Goal: Information Seeking & Learning: Compare options

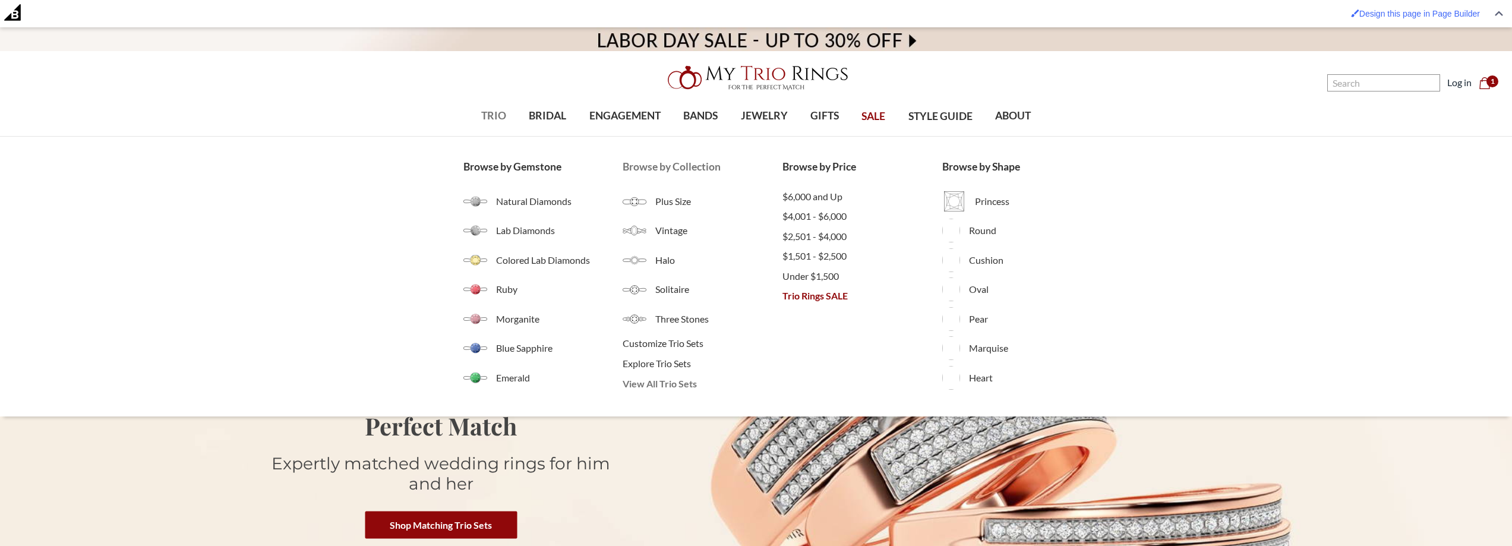
click at [672, 384] on span "View All Trio Sets" at bounding box center [703, 384] width 160 height 14
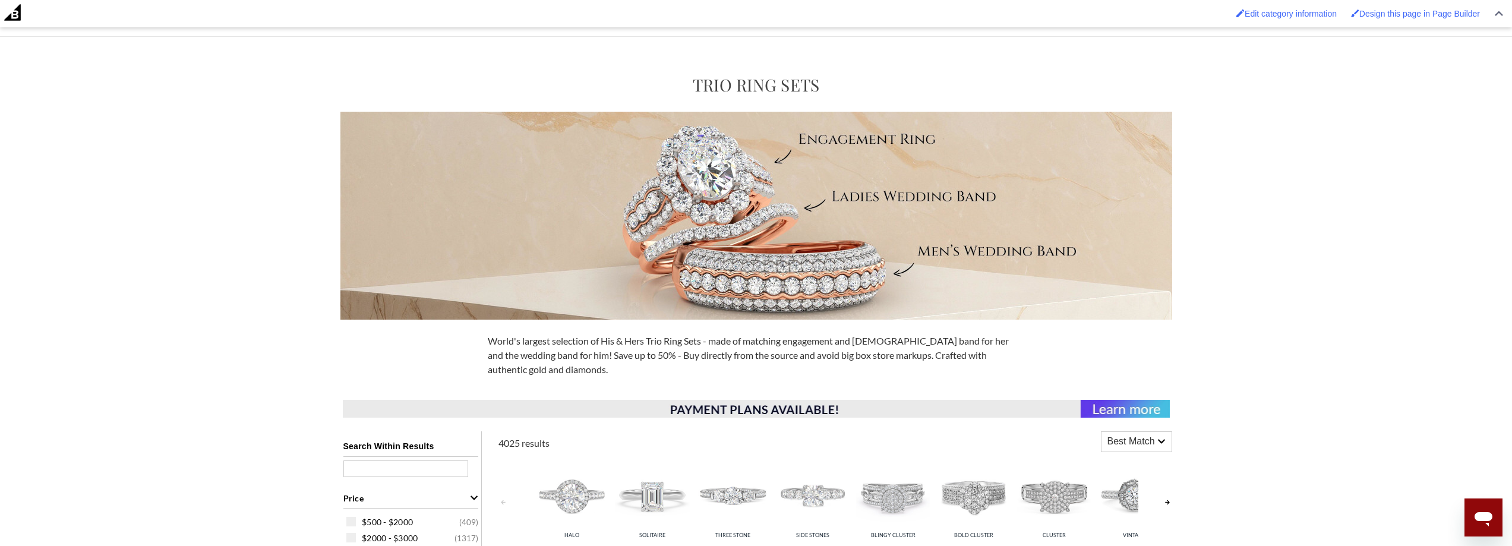
scroll to position [535, 0]
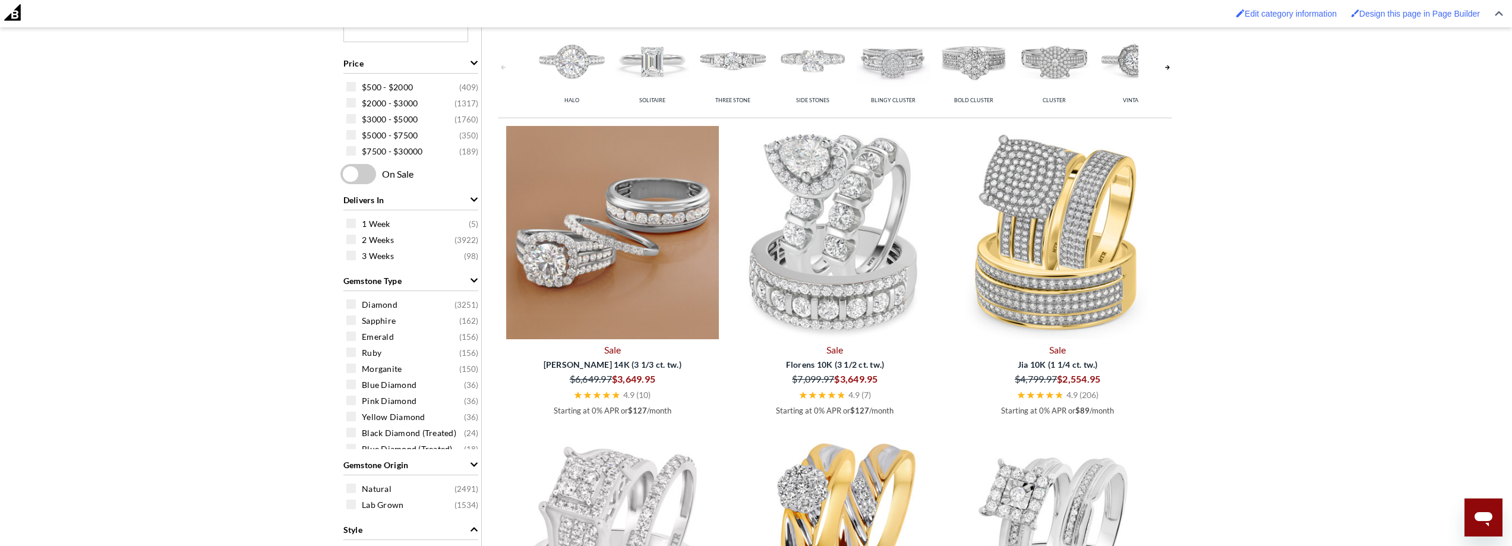
click at [649, 203] on img at bounding box center [612, 232] width 213 height 213
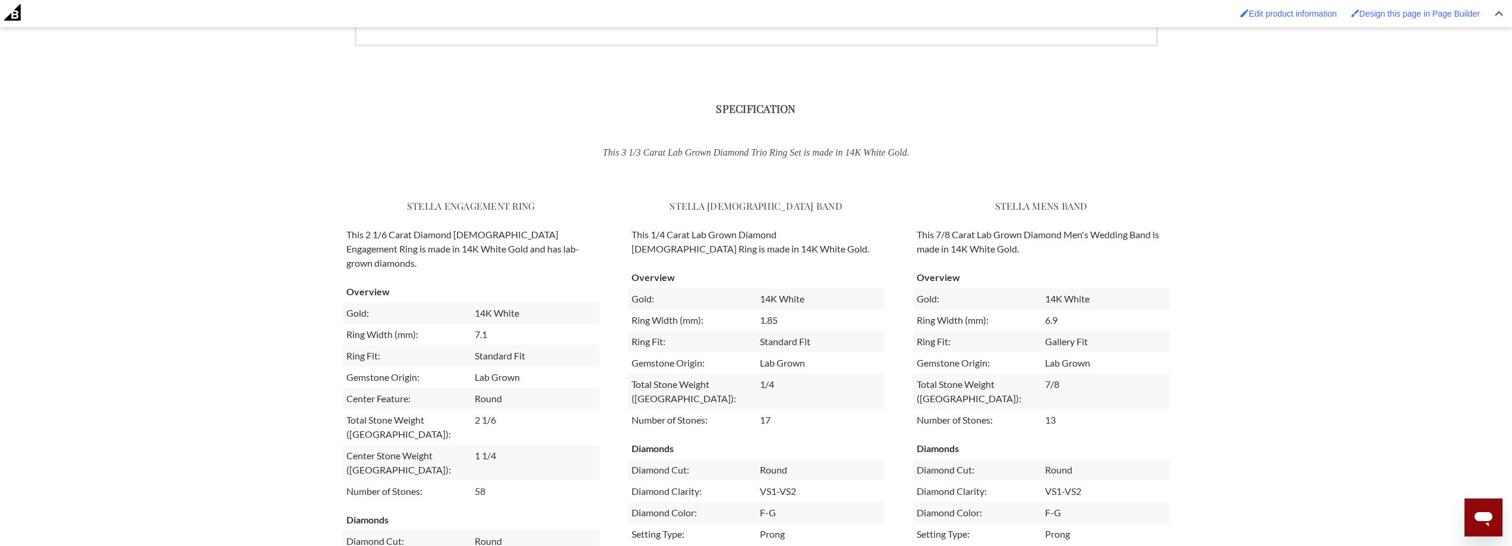
scroll to position [3090, 0]
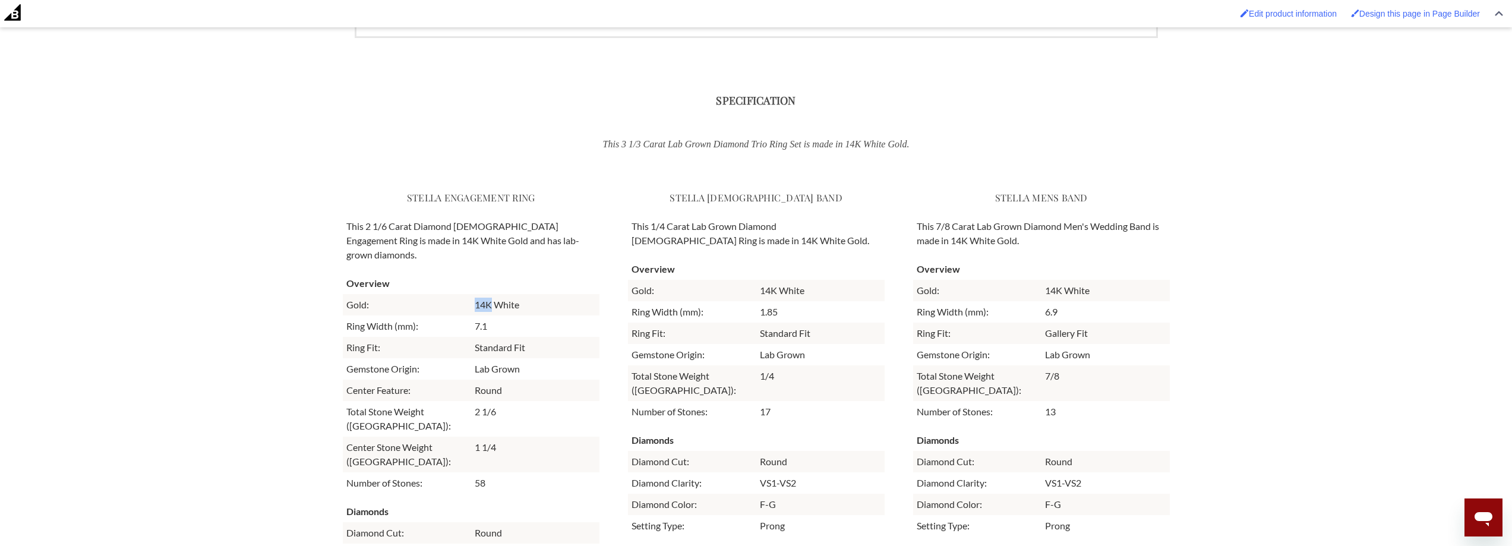
drag, startPoint x: 491, startPoint y: 290, endPoint x: 475, endPoint y: 294, distance: 15.9
click at [475, 294] on td "14K White" at bounding box center [535, 304] width 128 height 21
drag, startPoint x: 519, startPoint y: 294, endPoint x: 495, endPoint y: 300, distance: 24.9
click at [495, 300] on td "14K White" at bounding box center [535, 304] width 128 height 21
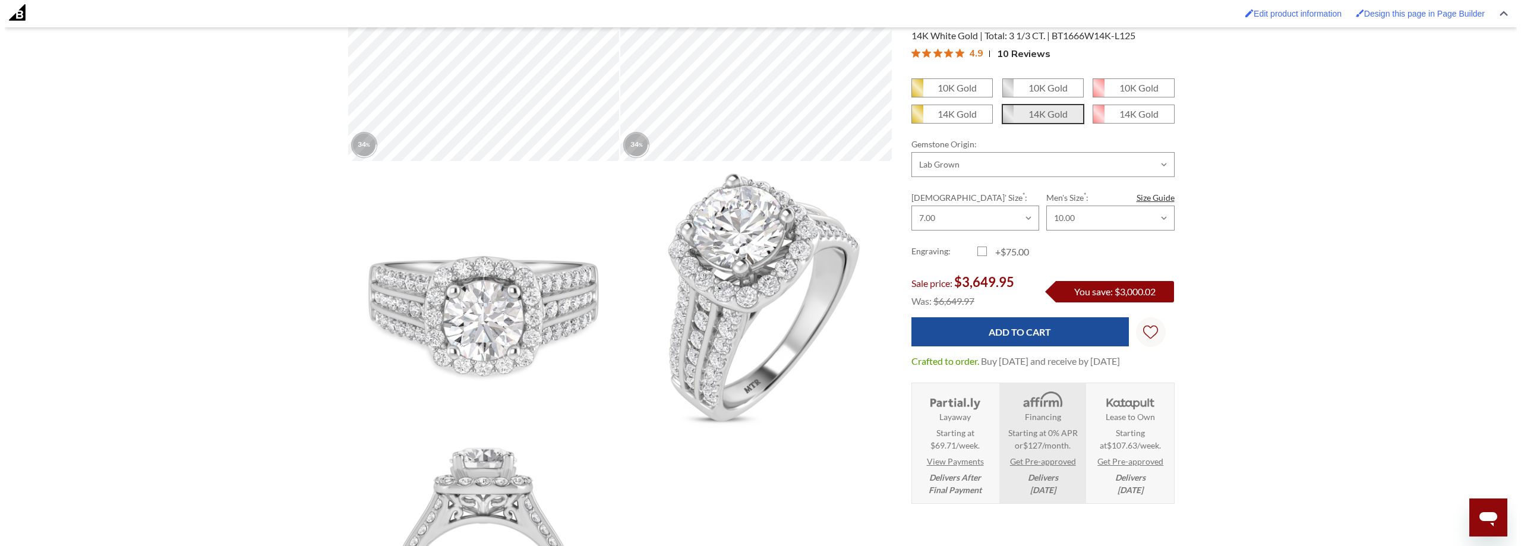
scroll to position [0, 0]
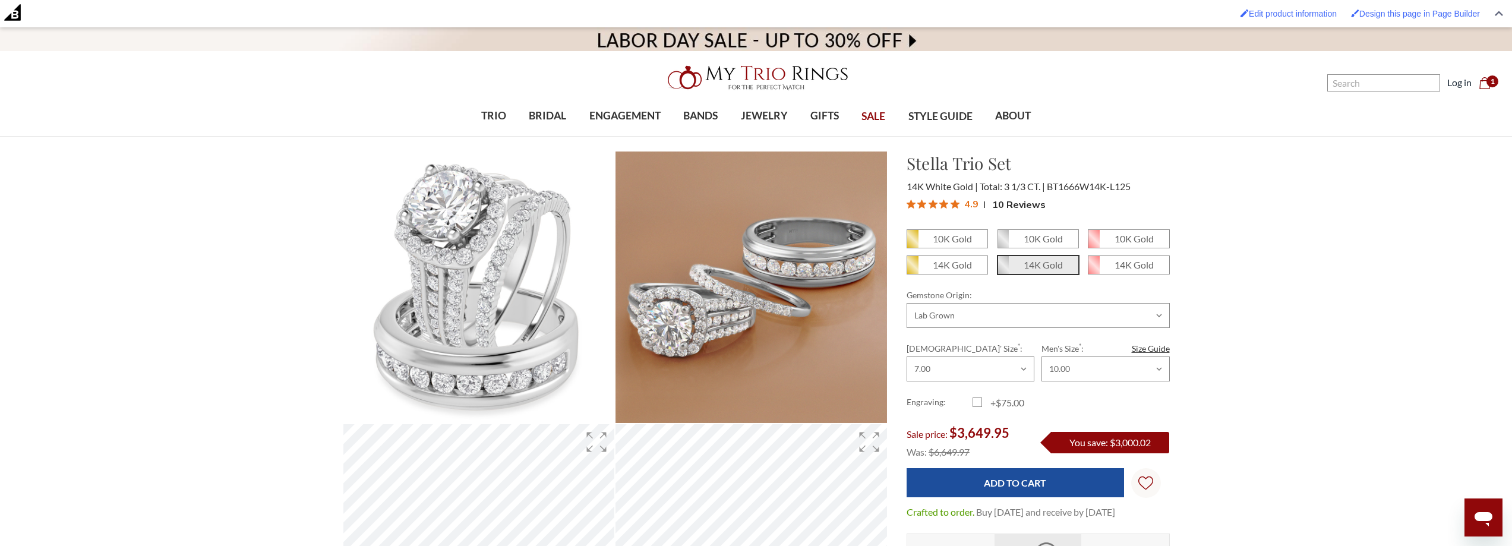
click at [1367, 95] on nav "Search Search Search Log in Cart Cart 1" at bounding box center [1316, 68] width 378 height 137
click at [1380, 82] on input "Search" at bounding box center [1384, 82] width 113 height 17
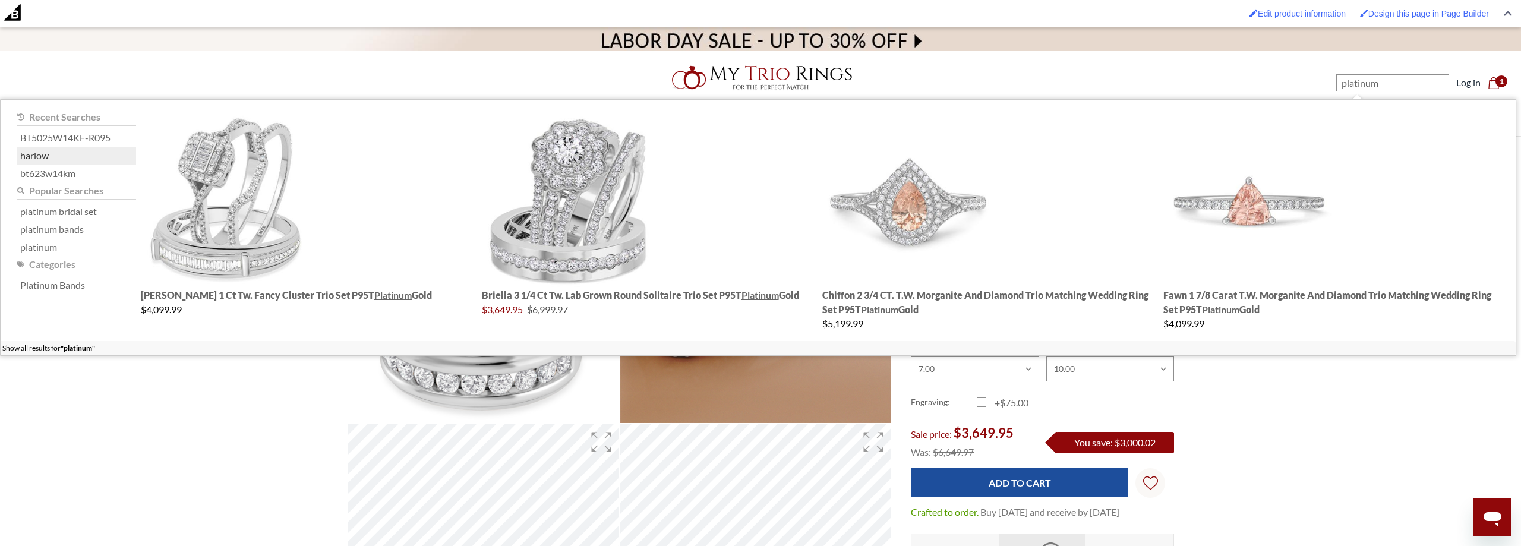
click at [92, 151] on div "harlow" at bounding box center [76, 156] width 119 height 18
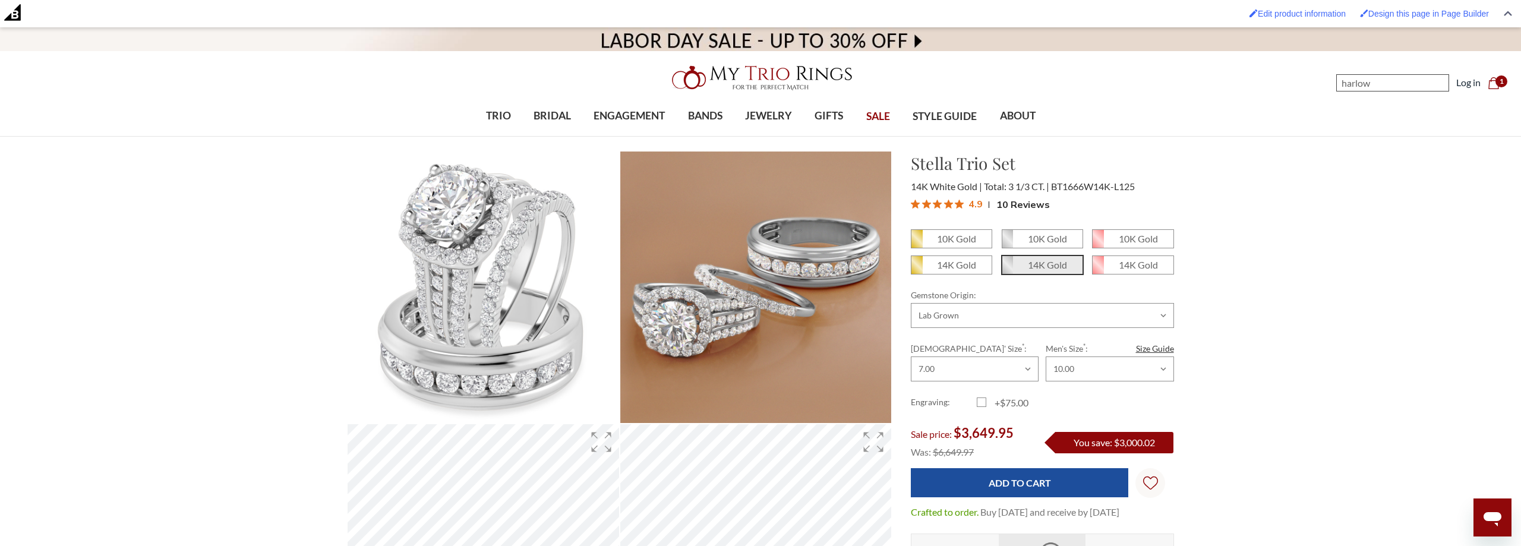
click at [1425, 87] on input "harlow" at bounding box center [1392, 82] width 113 height 17
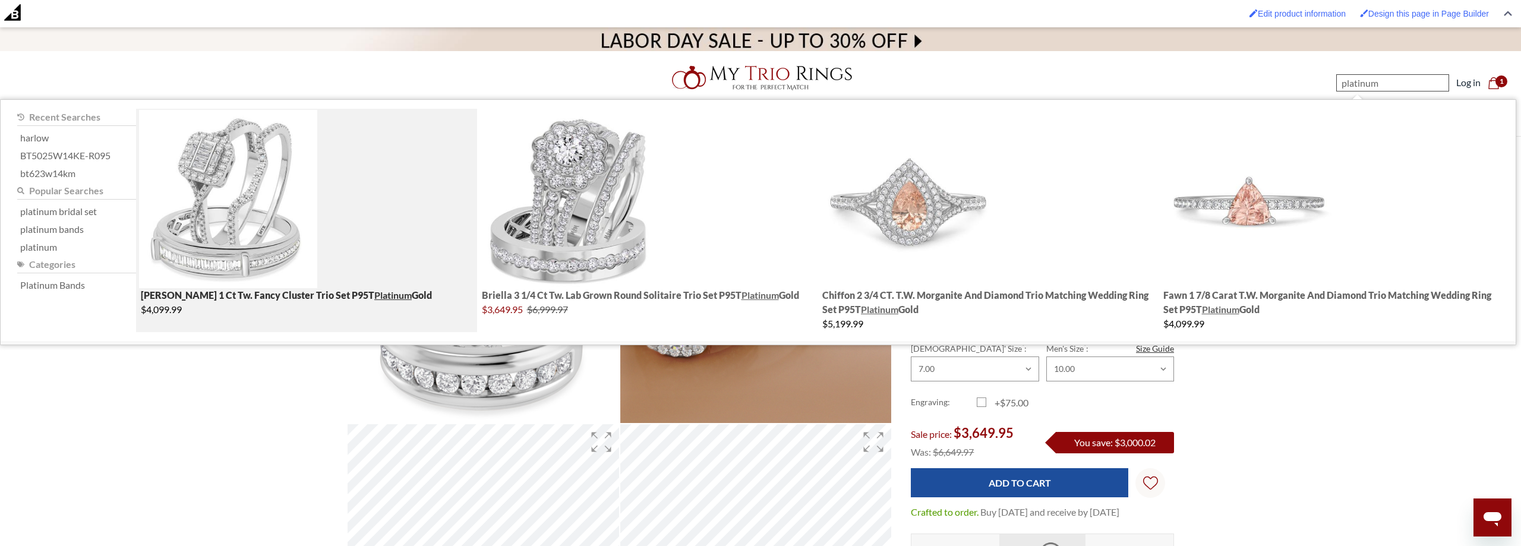
type input "platinum"
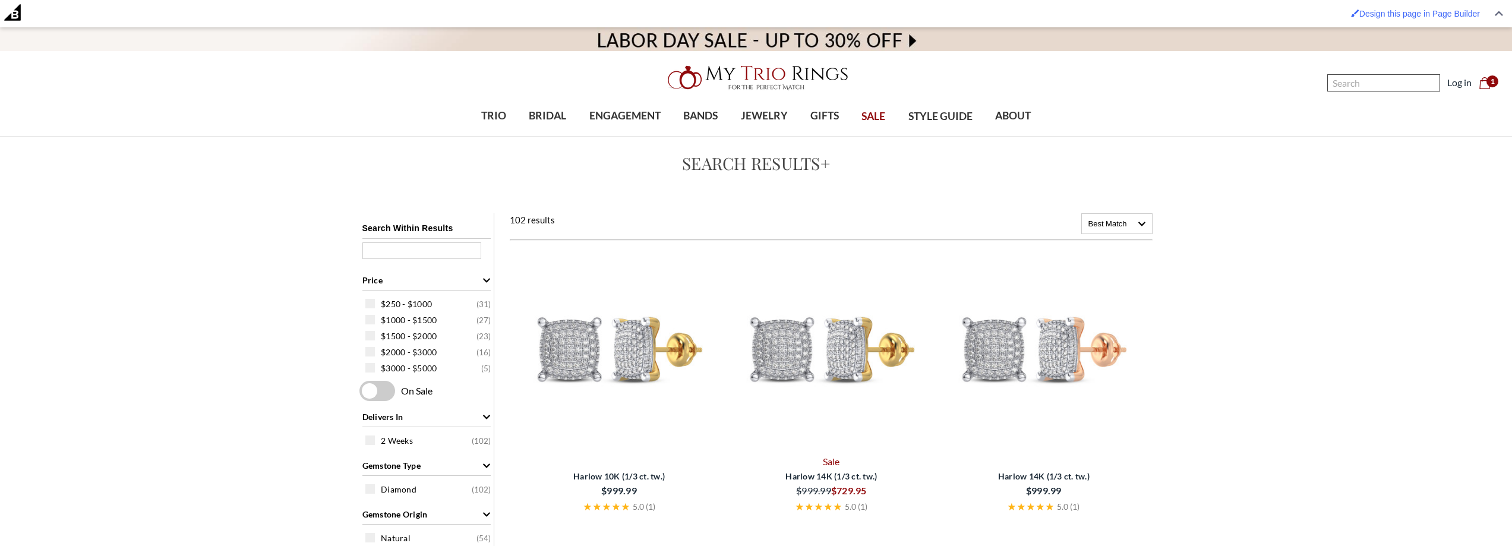
click at [1407, 89] on input "Search" at bounding box center [1384, 82] width 113 height 17
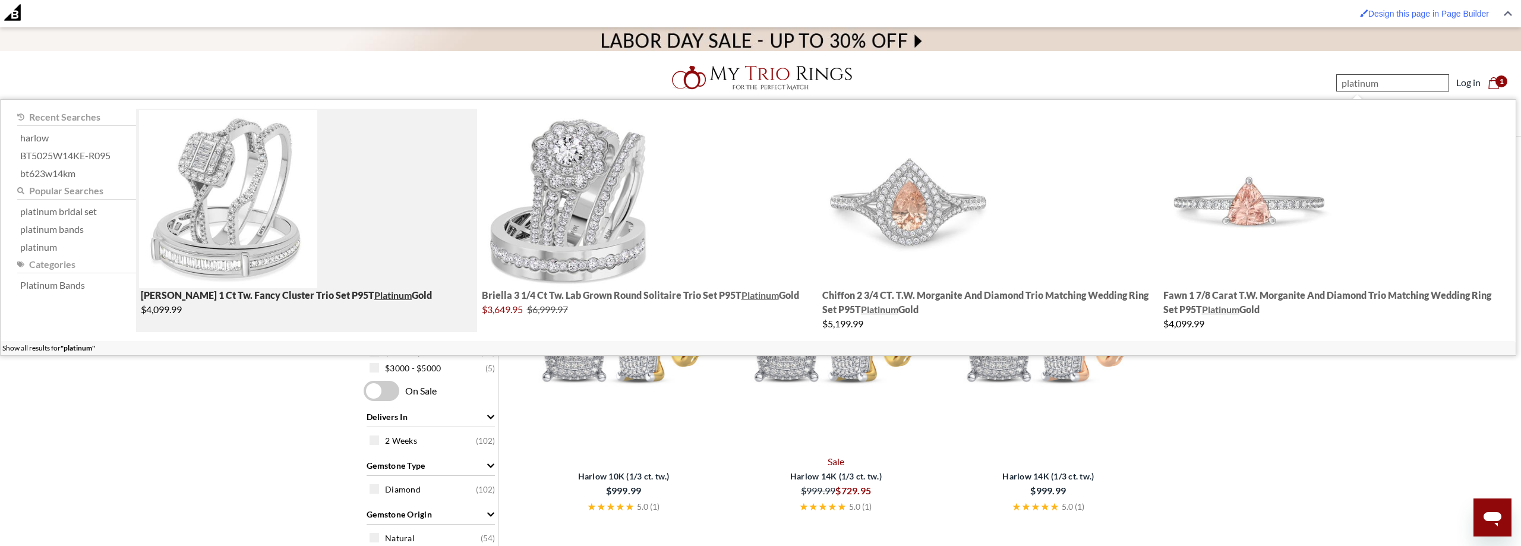
type input "platinum"
click at [297, 167] on img "; Total Products 4" at bounding box center [228, 199] width 178 height 178
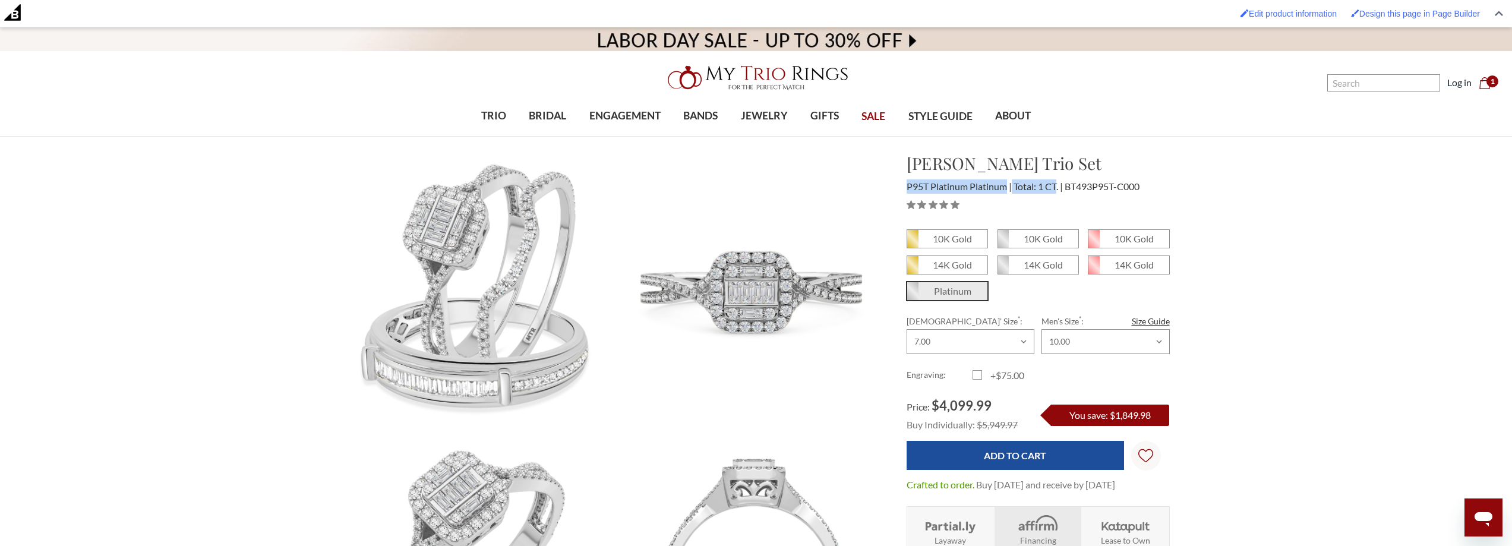
drag, startPoint x: 907, startPoint y: 184, endPoint x: 1049, endPoint y: 185, distance: 142.0
click at [1049, 185] on div "P95T Platinum Platinum Total: 1 CT. BT493P95T-C000" at bounding box center [1038, 186] width 263 height 14
click at [1049, 185] on span "Total: 1 CT." at bounding box center [1038, 186] width 49 height 11
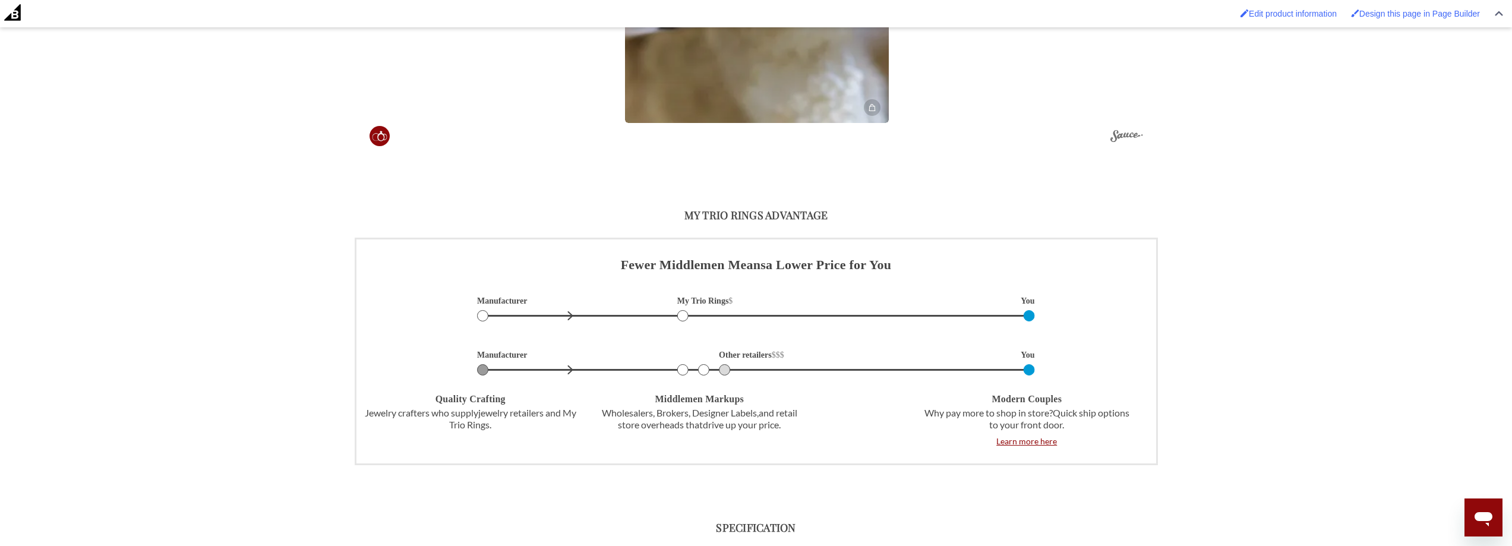
scroll to position [3209, 0]
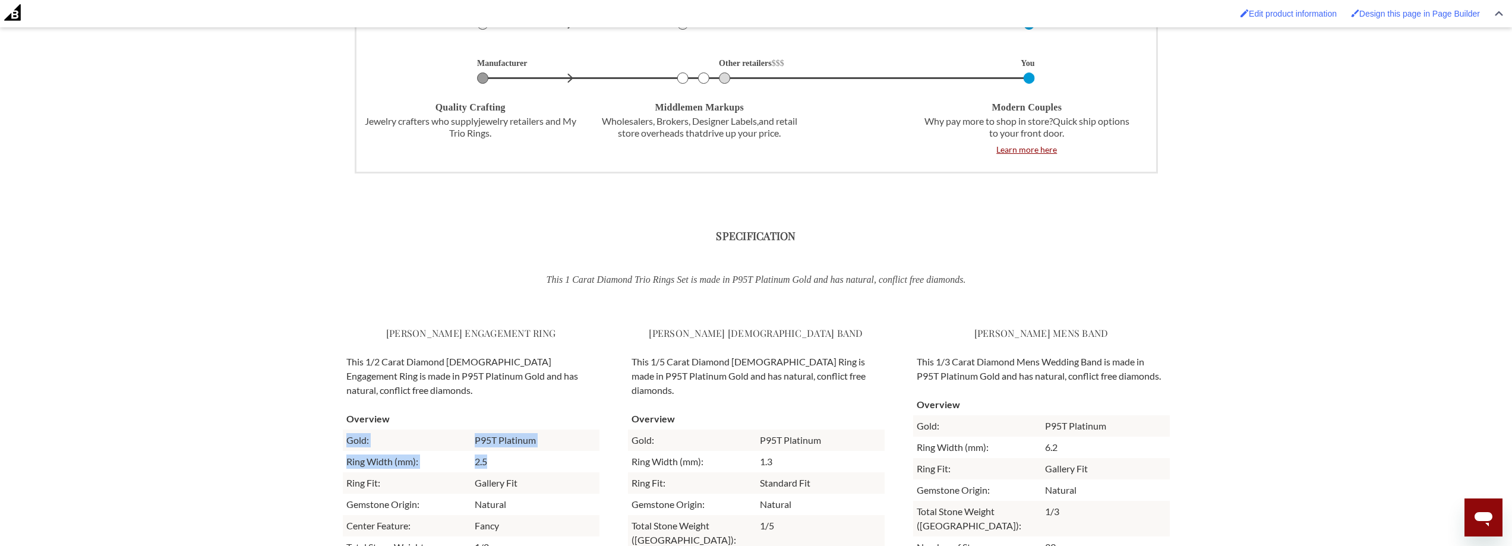
drag, startPoint x: 502, startPoint y: 447, endPoint x: 346, endPoint y: 425, distance: 157.2
click at [346, 425] on tbody "Overview Gold: P95T Platinum Ring Width (mm): 2.5 Ring Fit: Gallery Fit Gemston…" at bounding box center [471, 500] width 257 height 185
click at [346, 430] on td "Gold:" at bounding box center [407, 440] width 128 height 21
drag, startPoint x: 346, startPoint y: 425, endPoint x: 528, endPoint y: 425, distance: 181.8
click at [528, 430] on tr "Gold: P95T Platinum" at bounding box center [471, 440] width 257 height 21
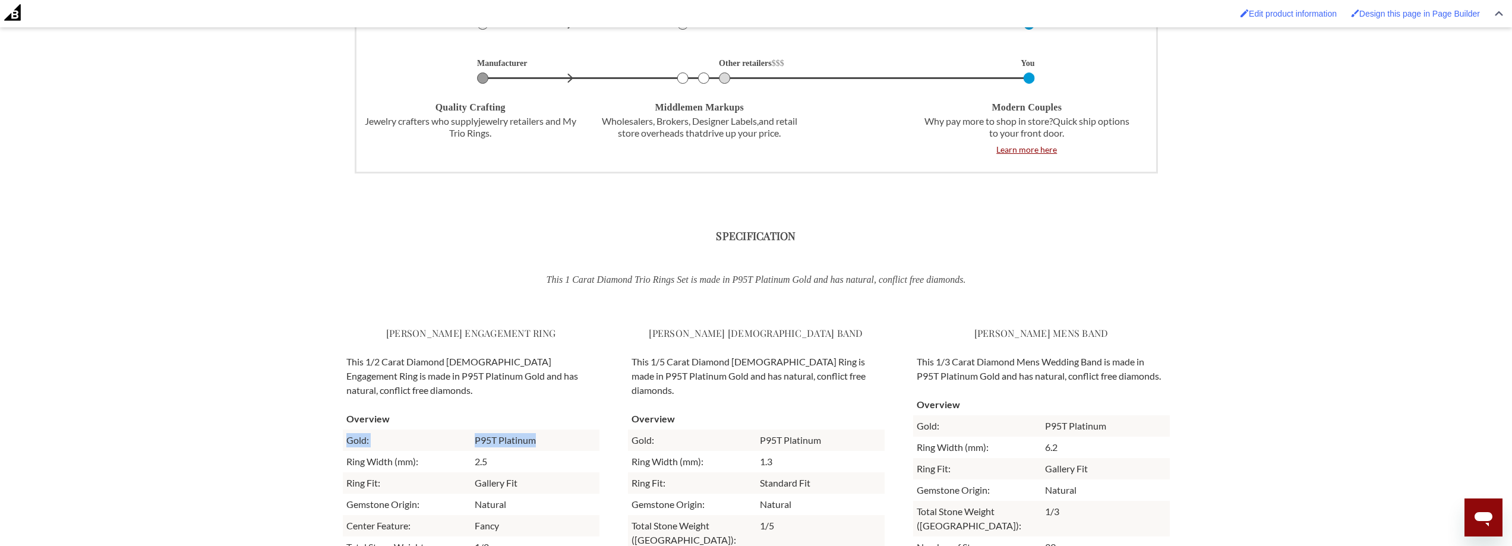
click at [528, 430] on td "P95T Platinum" at bounding box center [535, 440] width 128 height 21
drag, startPoint x: 547, startPoint y: 426, endPoint x: 349, endPoint y: 430, distance: 198.5
click at [349, 430] on tr "Gold: P95T Platinum" at bounding box center [471, 440] width 257 height 21
click at [349, 430] on td "Gold:" at bounding box center [407, 440] width 128 height 21
drag, startPoint x: 344, startPoint y: 382, endPoint x: 437, endPoint y: 384, distance: 92.7
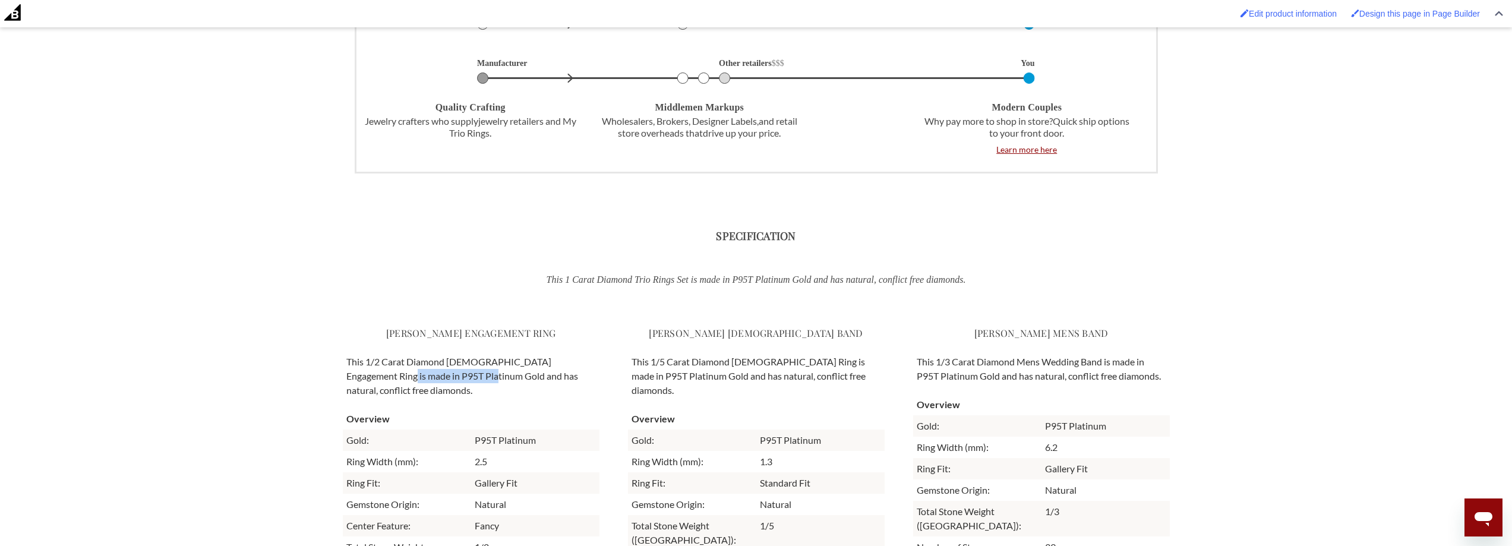
click at [437, 384] on p "This 1/2 Carat Diamond Ladies Engagement Ring is made in P95T Platinum Gold and…" at bounding box center [471, 376] width 257 height 50
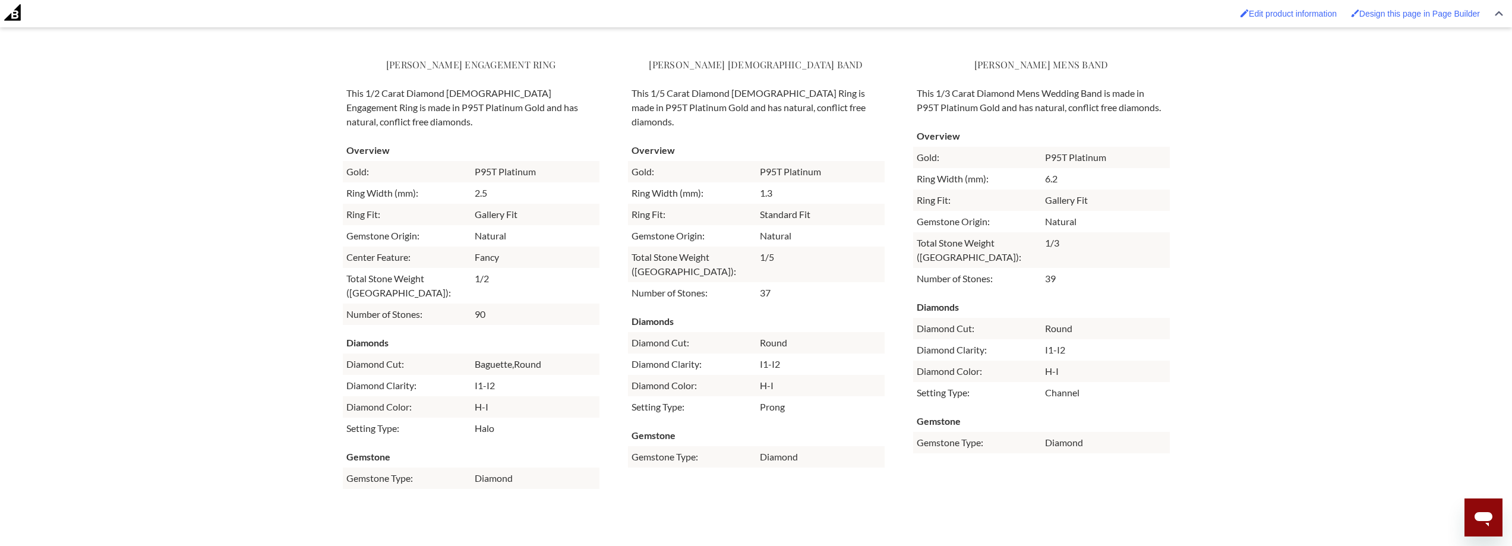
scroll to position [3414, 0]
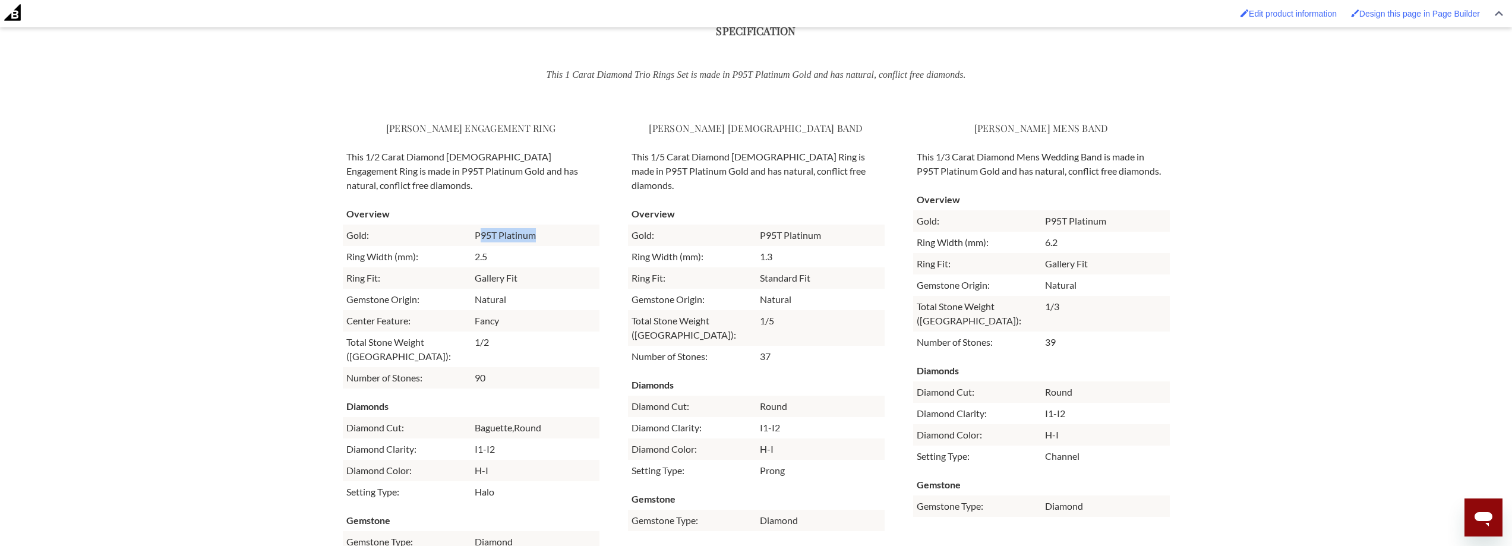
drag, startPoint x: 548, startPoint y: 220, endPoint x: 480, endPoint y: 210, distance: 69.2
click at [480, 210] on tbody "Overview Gold: P95T Platinum Ring Width (mm): 2.5 Ring Fit: Gallery Fit Gemston…" at bounding box center [471, 295] width 257 height 185
click at [487, 225] on td "P95T Platinum" at bounding box center [535, 235] width 128 height 21
click at [968, 165] on p "This 1/3 Carat Diamond Mens Wedding Band is made in P95T Platinum Gold and has …" at bounding box center [1041, 164] width 257 height 36
drag, startPoint x: 541, startPoint y: 222, endPoint x: 462, endPoint y: 222, distance: 79.6
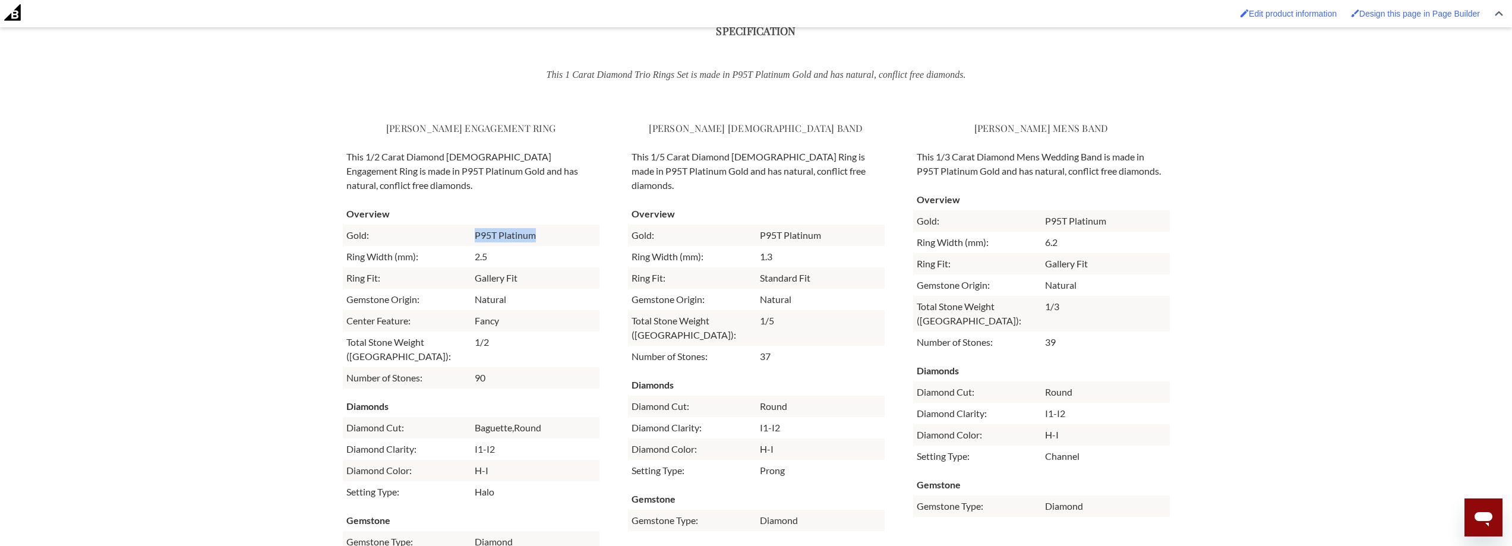
click at [462, 225] on tr "Gold: P95T Platinum" at bounding box center [471, 235] width 257 height 21
click at [462, 225] on td "Gold:" at bounding box center [407, 235] width 128 height 21
drag, startPoint x: 565, startPoint y: 226, endPoint x: 462, endPoint y: 222, distance: 102.9
click at [462, 225] on tr "Gold: P95T Platinum" at bounding box center [471, 235] width 257 height 21
click at [462, 225] on td "Gold:" at bounding box center [407, 235] width 128 height 21
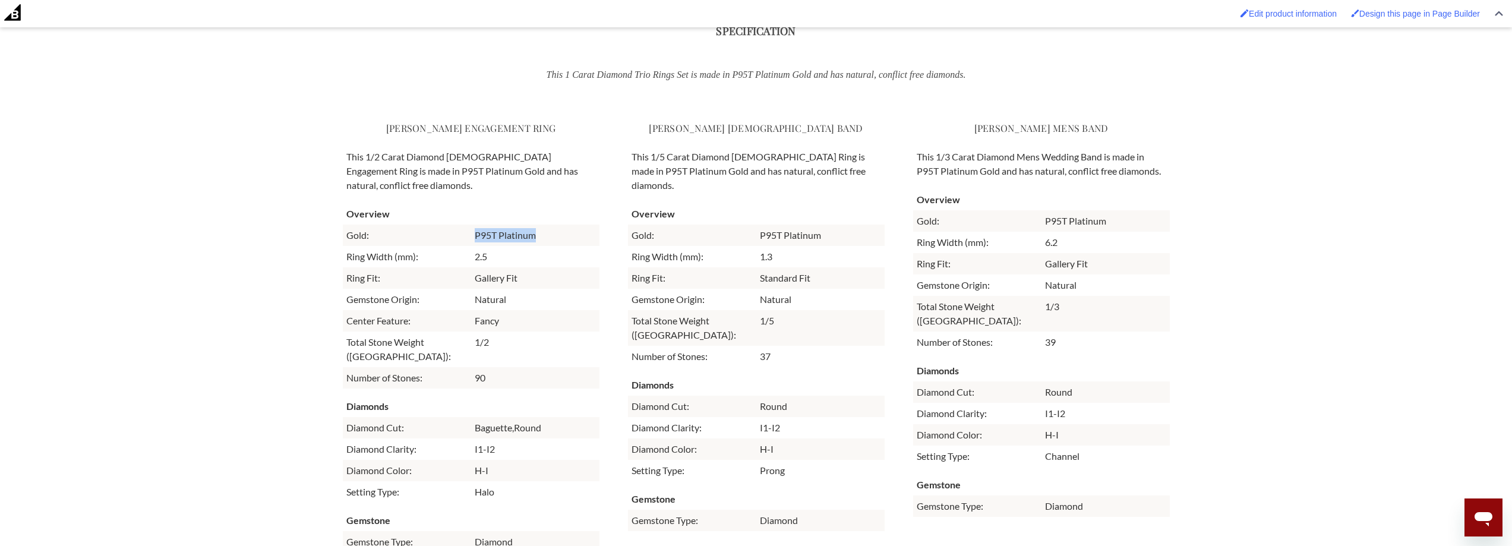
drag, startPoint x: 462, startPoint y: 222, endPoint x: 569, endPoint y: 222, distance: 107.6
click at [569, 225] on tr "Gold: P95T Platinum" at bounding box center [471, 235] width 257 height 21
click at [569, 225] on td "P95T Platinum" at bounding box center [535, 235] width 128 height 21
drag, startPoint x: 569, startPoint y: 222, endPoint x: 436, endPoint y: 225, distance: 133.1
click at [436, 225] on tr "Gold: P95T Platinum" at bounding box center [471, 235] width 257 height 21
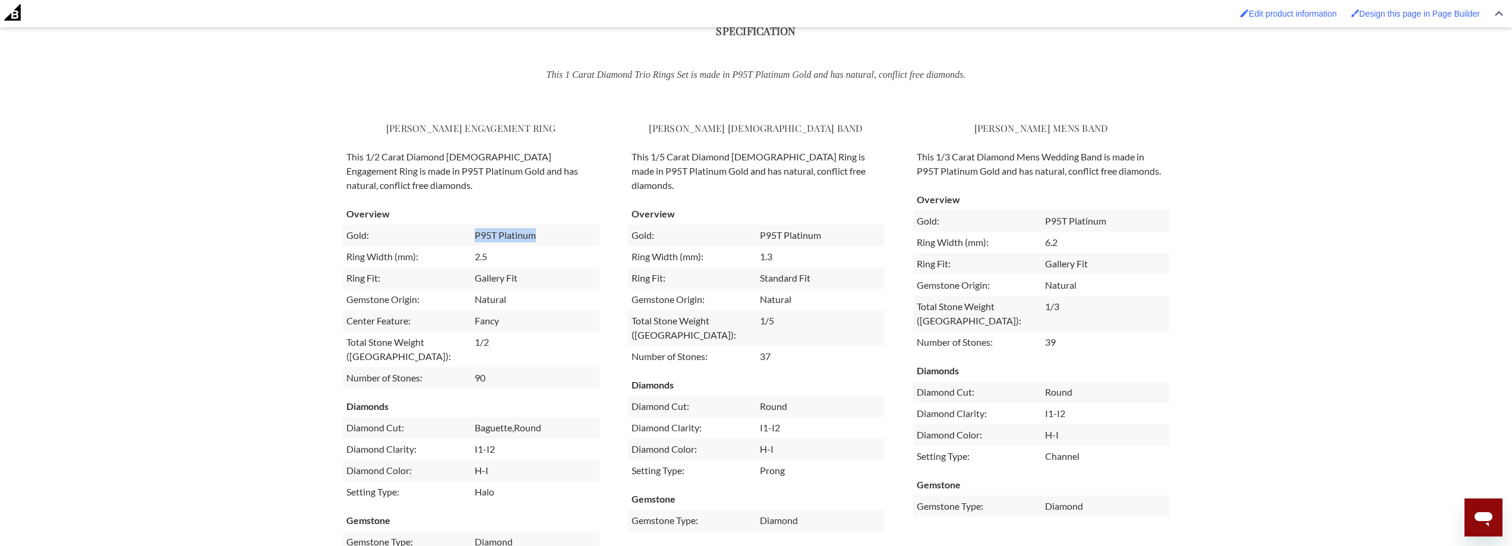
click at [436, 225] on td "Gold:" at bounding box center [407, 235] width 128 height 21
drag, startPoint x: 452, startPoint y: 220, endPoint x: 573, endPoint y: 225, distance: 121.3
click at [573, 225] on tr "Gold: P95T Platinum" at bounding box center [471, 235] width 257 height 21
click at [573, 225] on td "P95T Platinum" at bounding box center [535, 235] width 128 height 21
drag, startPoint x: 546, startPoint y: 226, endPoint x: 455, endPoint y: 221, distance: 90.5
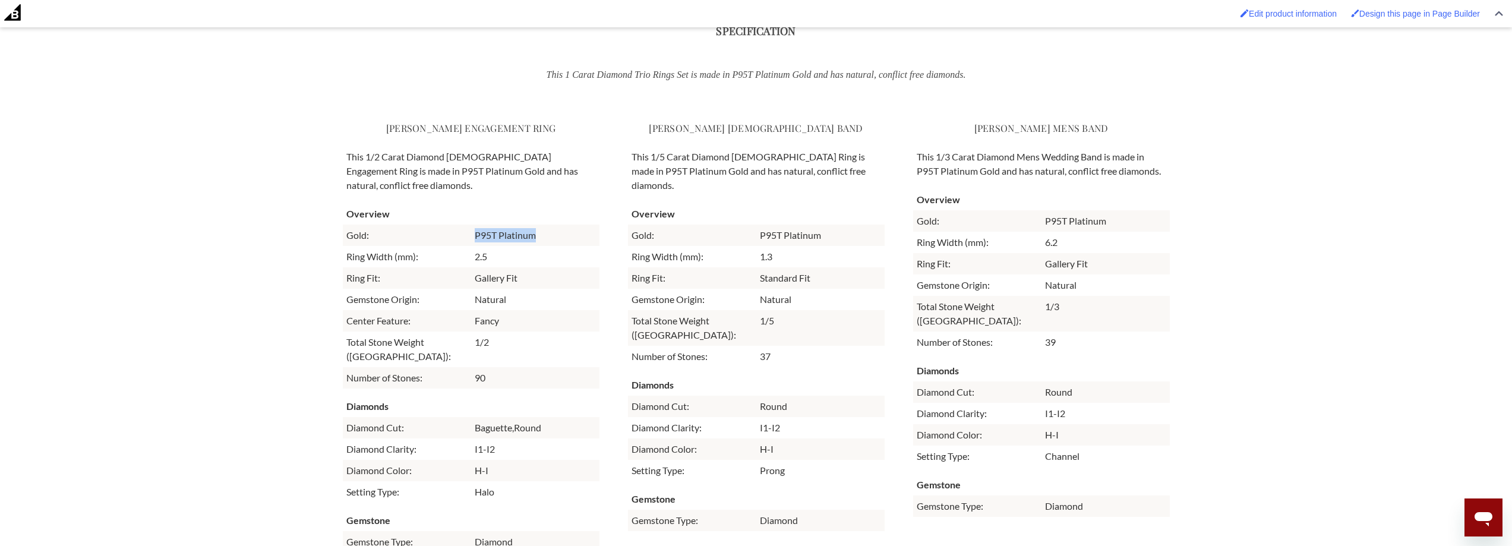
click at [455, 225] on tr "Gold: P95T Platinum" at bounding box center [471, 235] width 257 height 21
click at [479, 367] on td "90" at bounding box center [535, 377] width 128 height 21
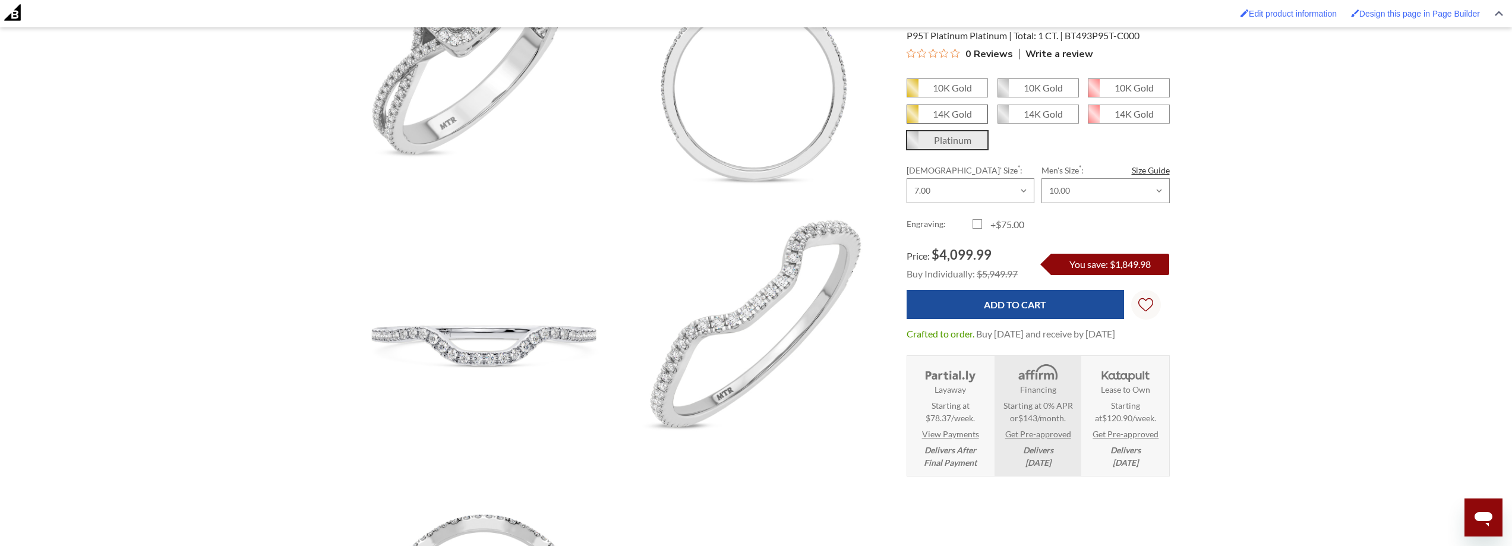
scroll to position [324, 0]
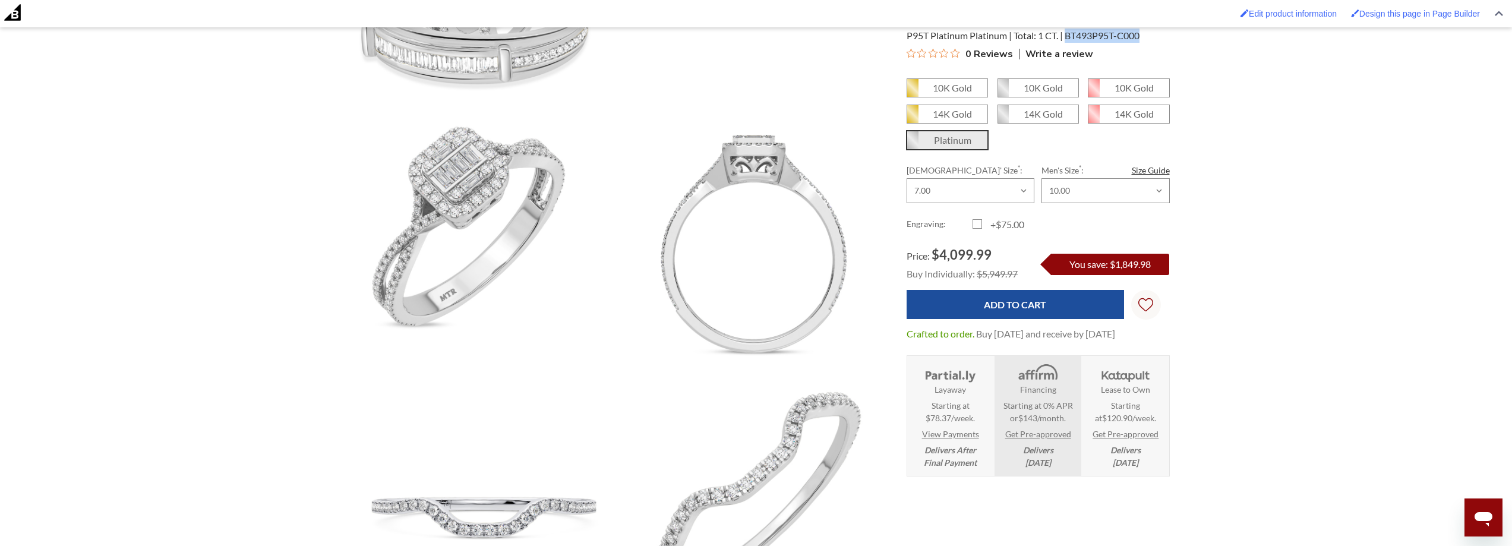
drag, startPoint x: 1151, startPoint y: 33, endPoint x: 1066, endPoint y: 39, distance: 85.2
click at [1066, 39] on div "P95T Platinum Platinum Total: 1 CT. BT493P95T-C000" at bounding box center [1038, 36] width 263 height 14
copy span "BT493P95T-C000"
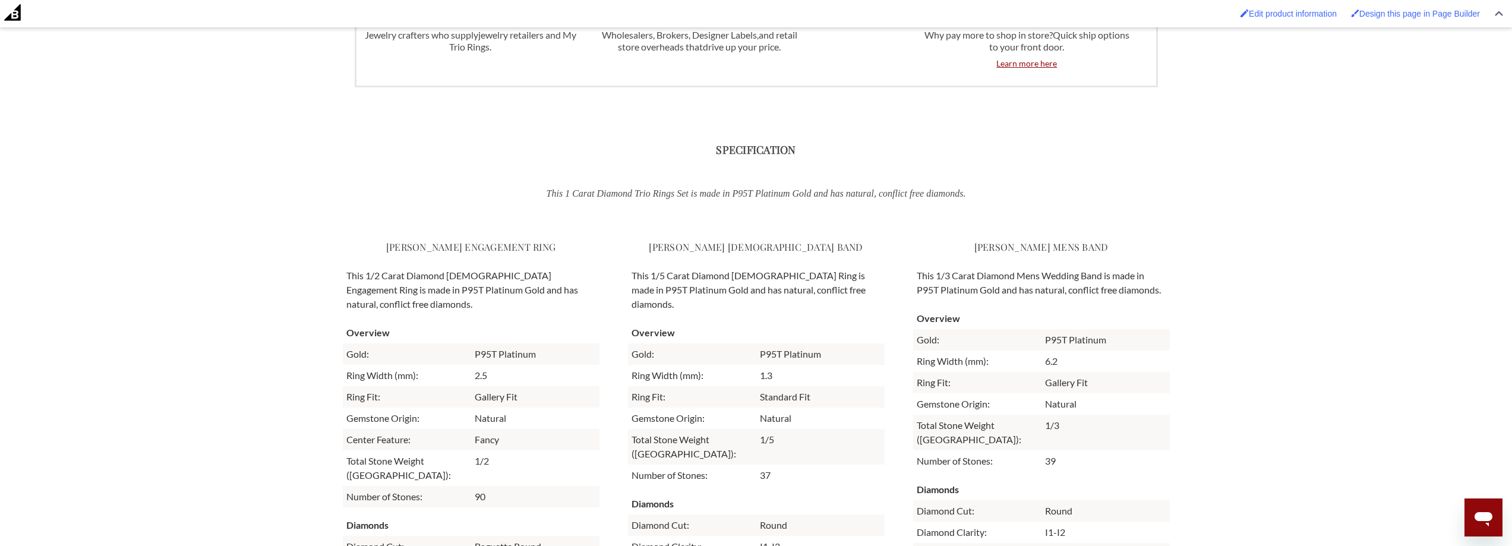
scroll to position [3355, 0]
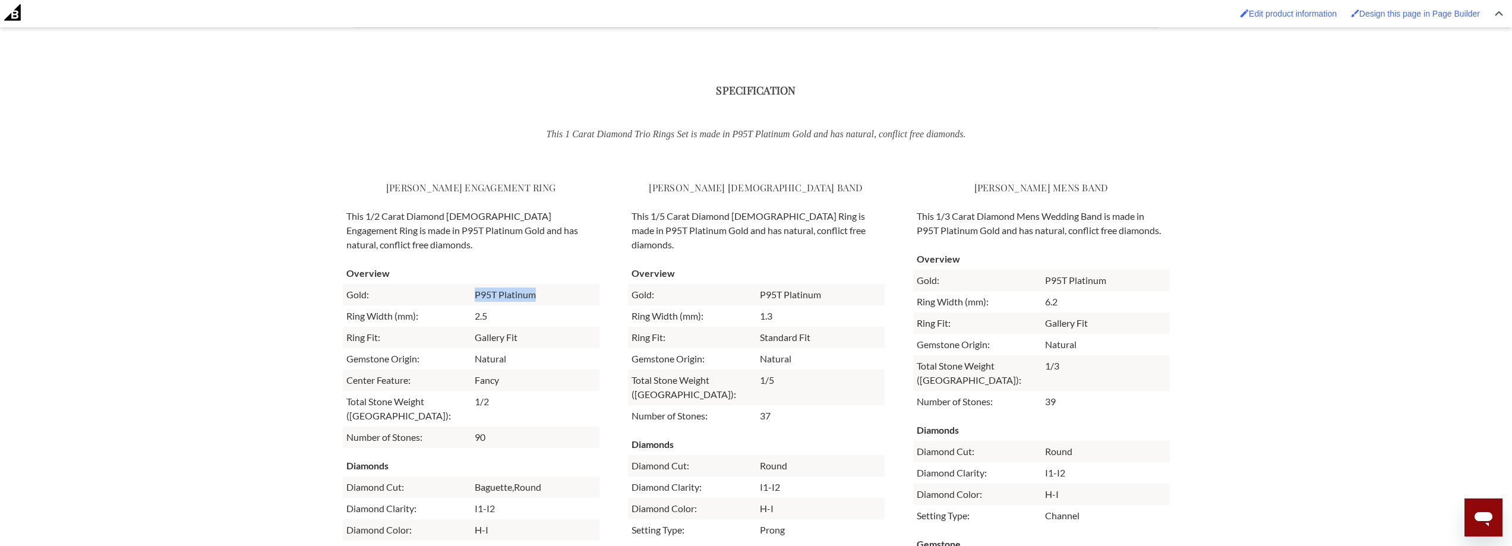
drag, startPoint x: 552, startPoint y: 277, endPoint x: 460, endPoint y: 279, distance: 92.1
click at [460, 284] on tr "Gold: P95T Platinum" at bounding box center [471, 294] width 257 height 21
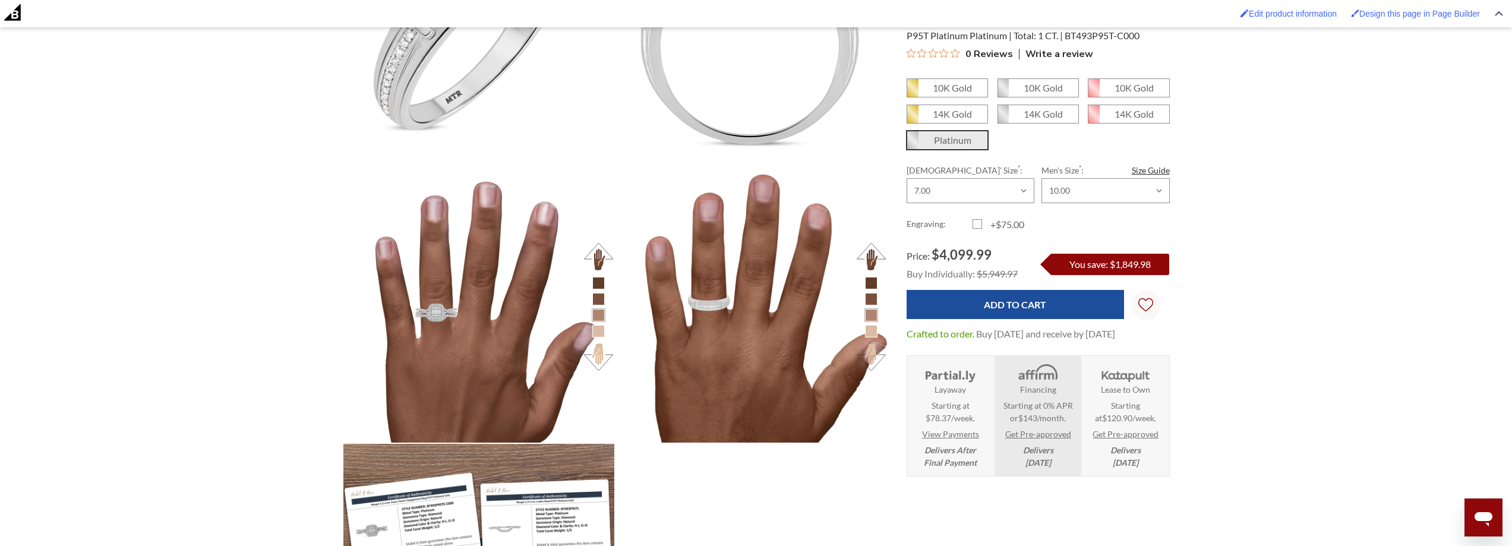
scroll to position [1512, 0]
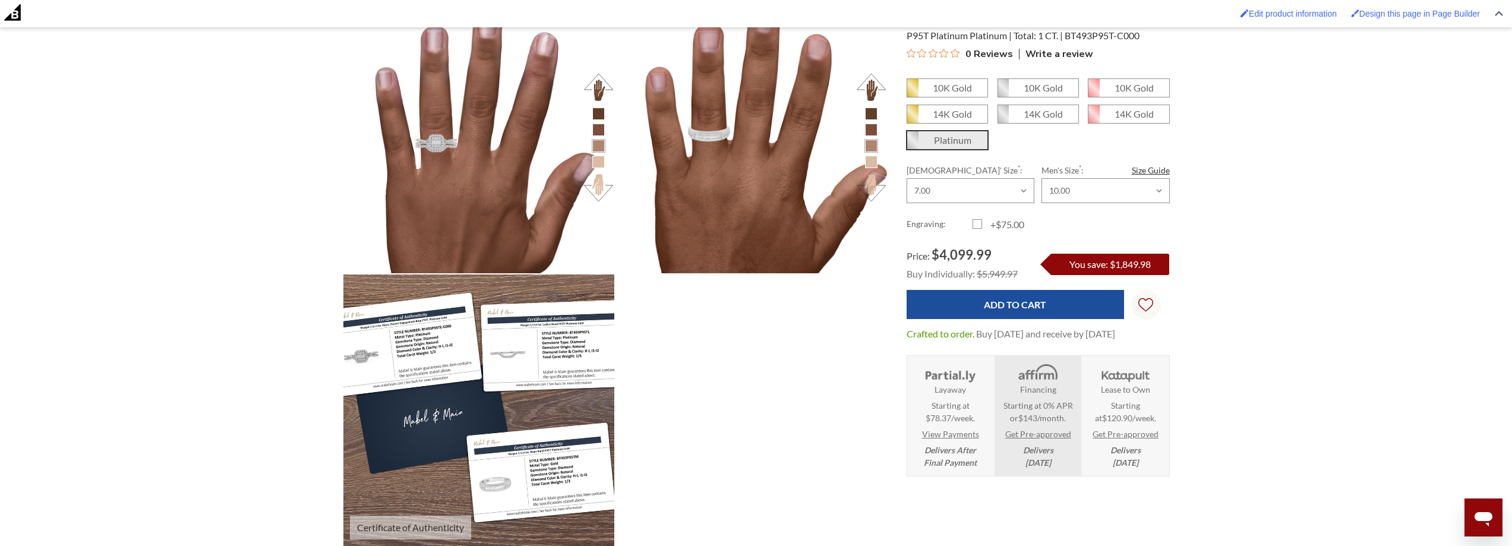
click at [572, 362] on img at bounding box center [479, 410] width 298 height 298
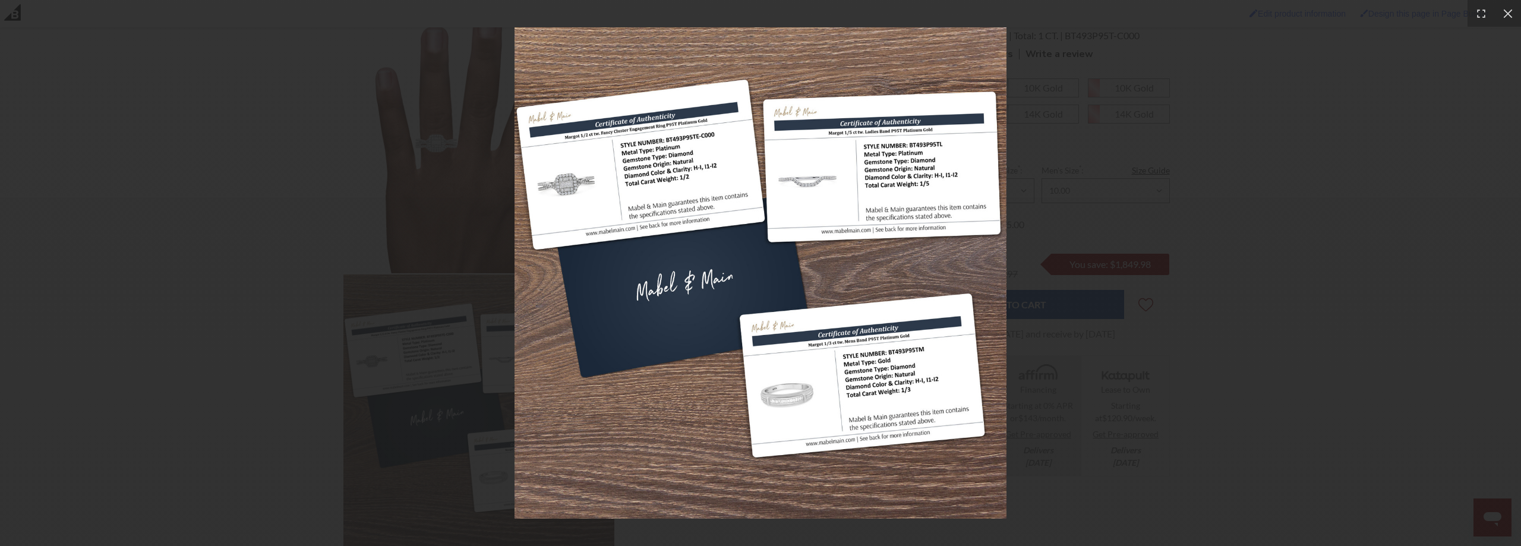
click at [1080, 187] on div at bounding box center [760, 273] width 1521 height 546
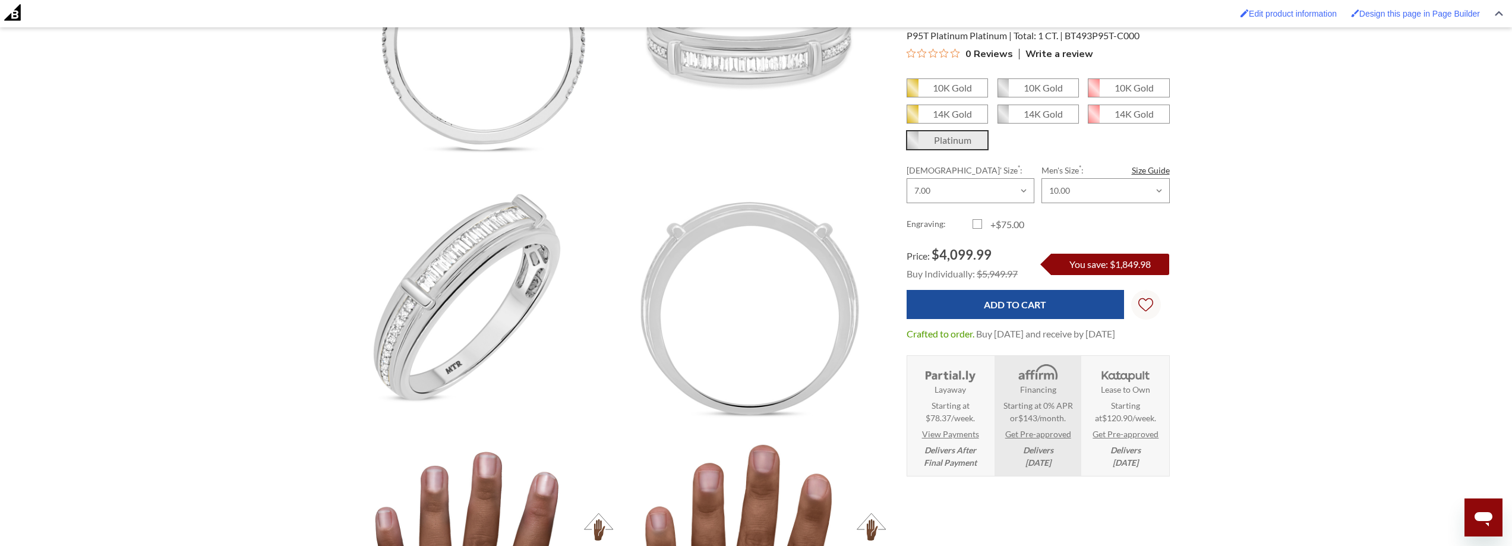
scroll to position [1037, 0]
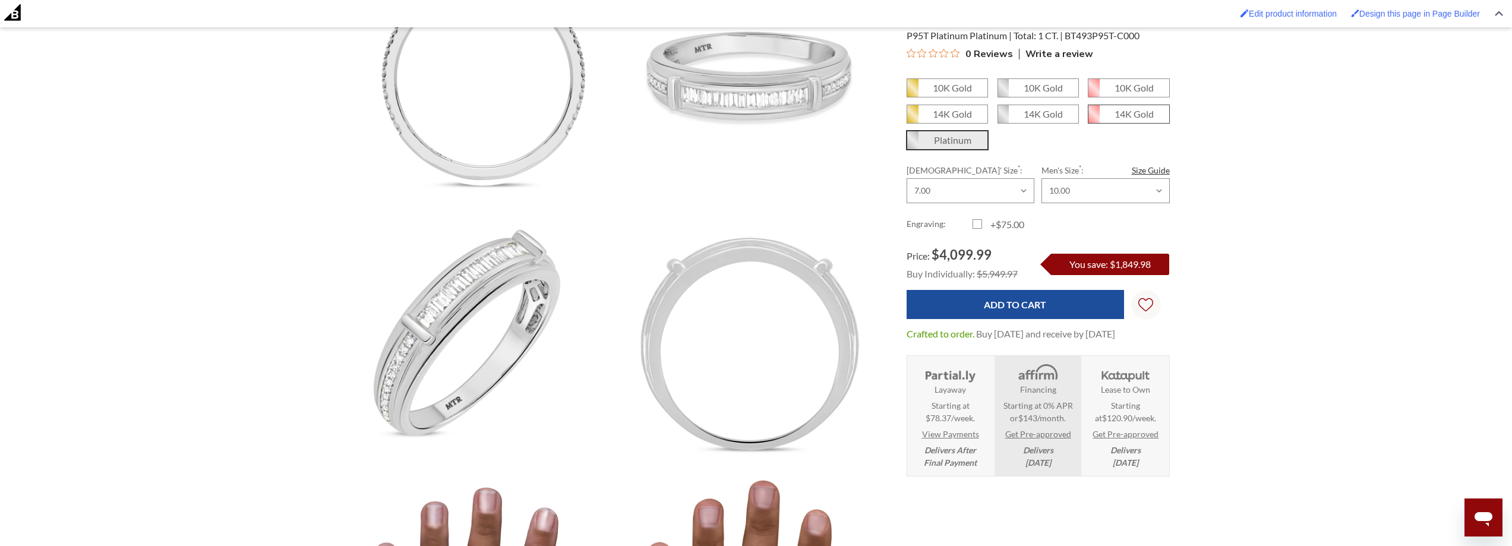
click at [1143, 112] on em "14K Gold" at bounding box center [1134, 113] width 39 height 11
click at [1093, 118] on input "14K Gold" at bounding box center [1093, 118] width 1 height 1
radio input "true"
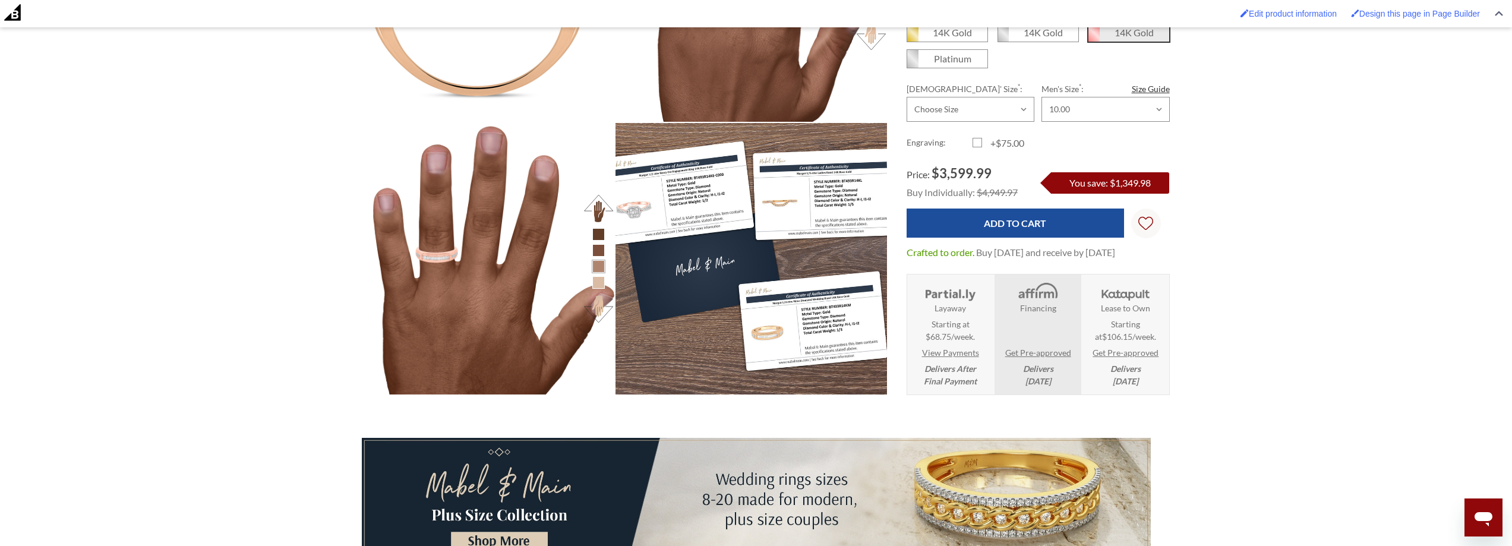
click at [849, 229] on img at bounding box center [751, 258] width 298 height 298
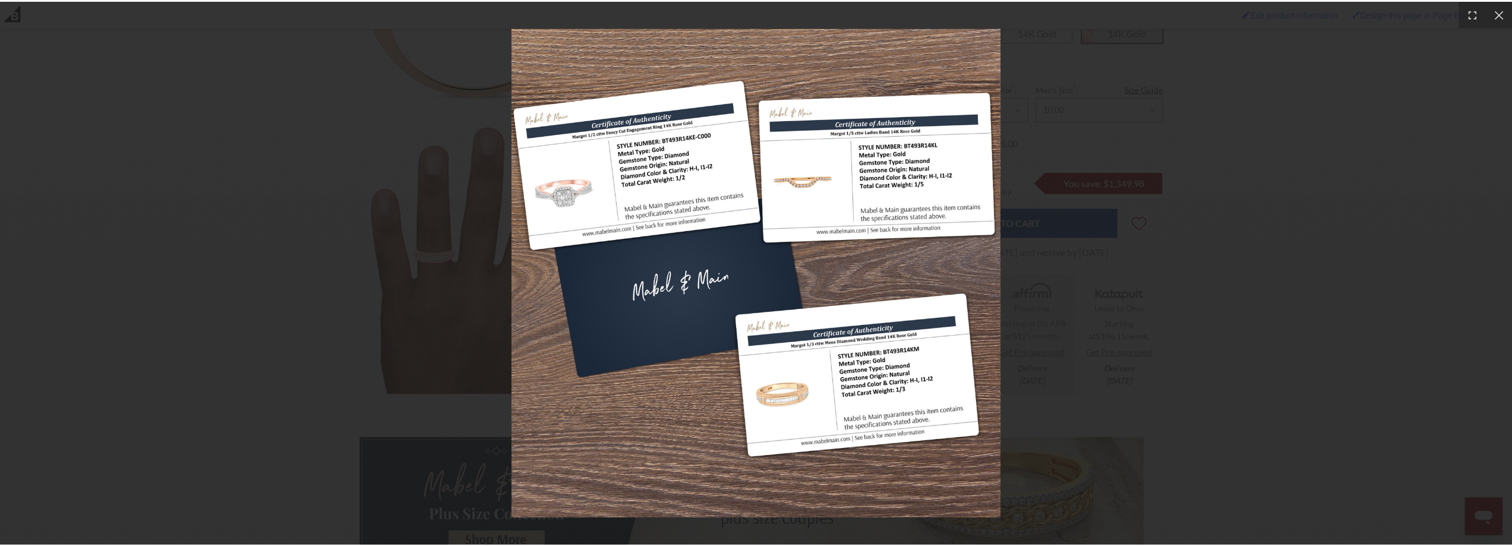
scroll to position [528, 818]
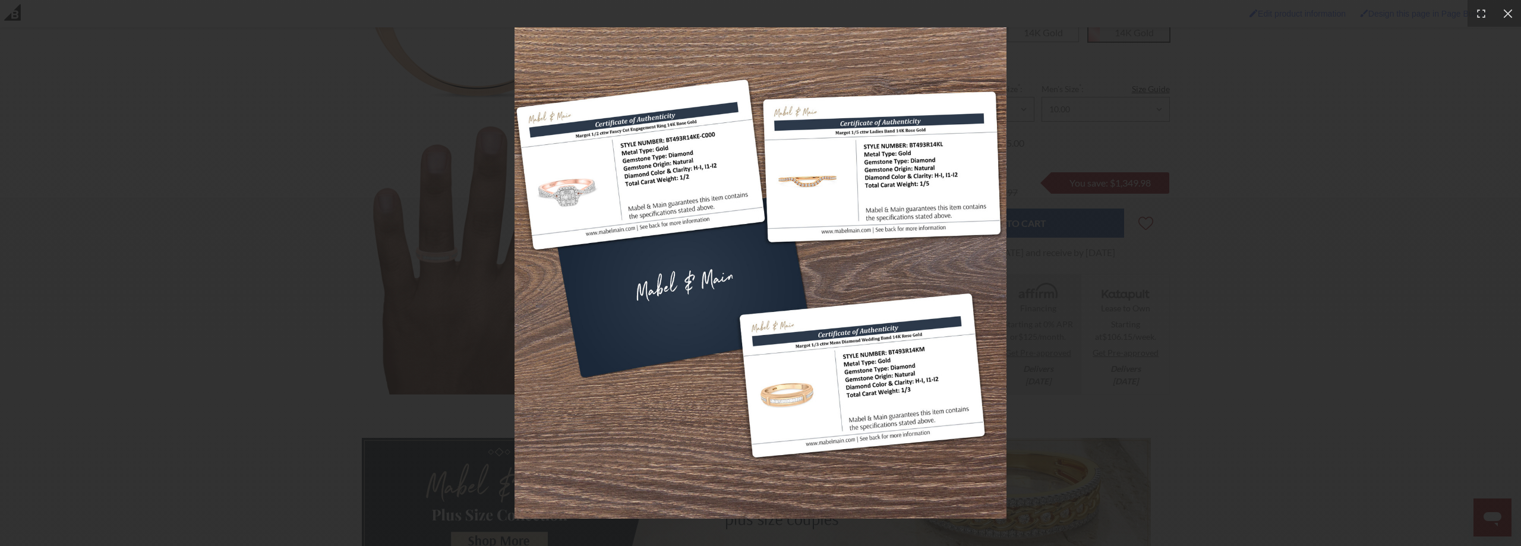
click at [855, 393] on img at bounding box center [760, 272] width 491 height 491
click at [1112, 258] on div at bounding box center [760, 273] width 1521 height 546
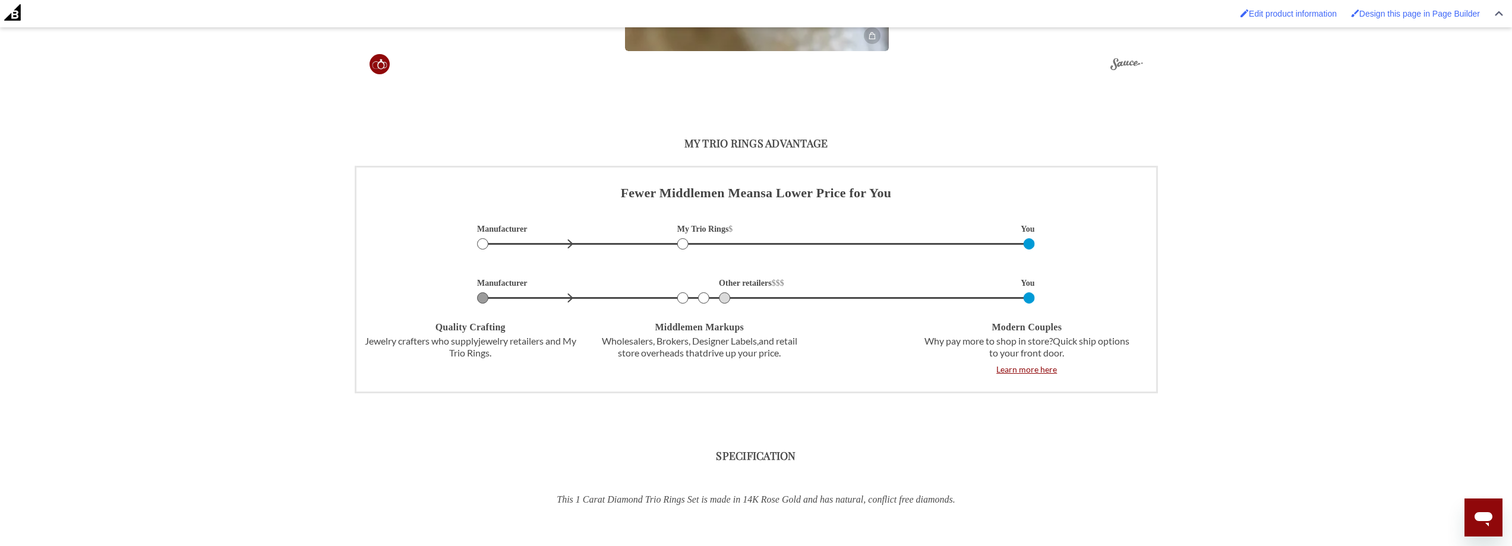
scroll to position [3506, 0]
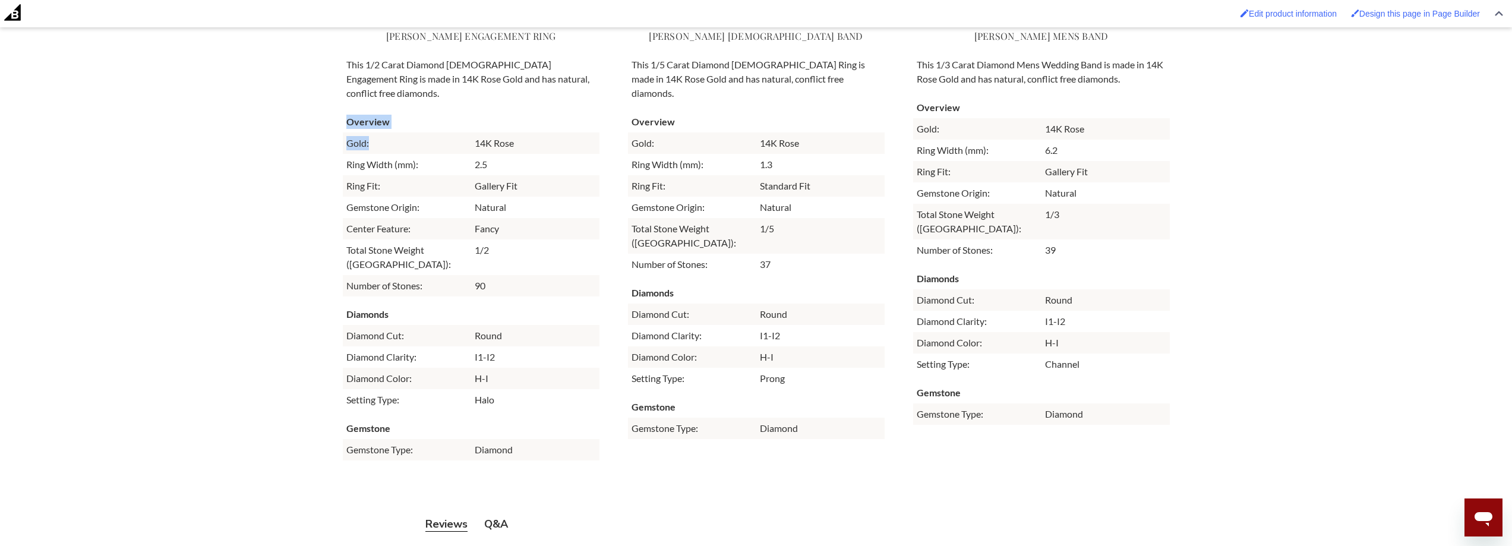
drag, startPoint x: 392, startPoint y: 135, endPoint x: 341, endPoint y: 137, distance: 50.5
drag, startPoint x: 371, startPoint y: 124, endPoint x: 348, endPoint y: 136, distance: 25.5
click at [348, 136] on td "Gold:" at bounding box center [407, 143] width 128 height 21
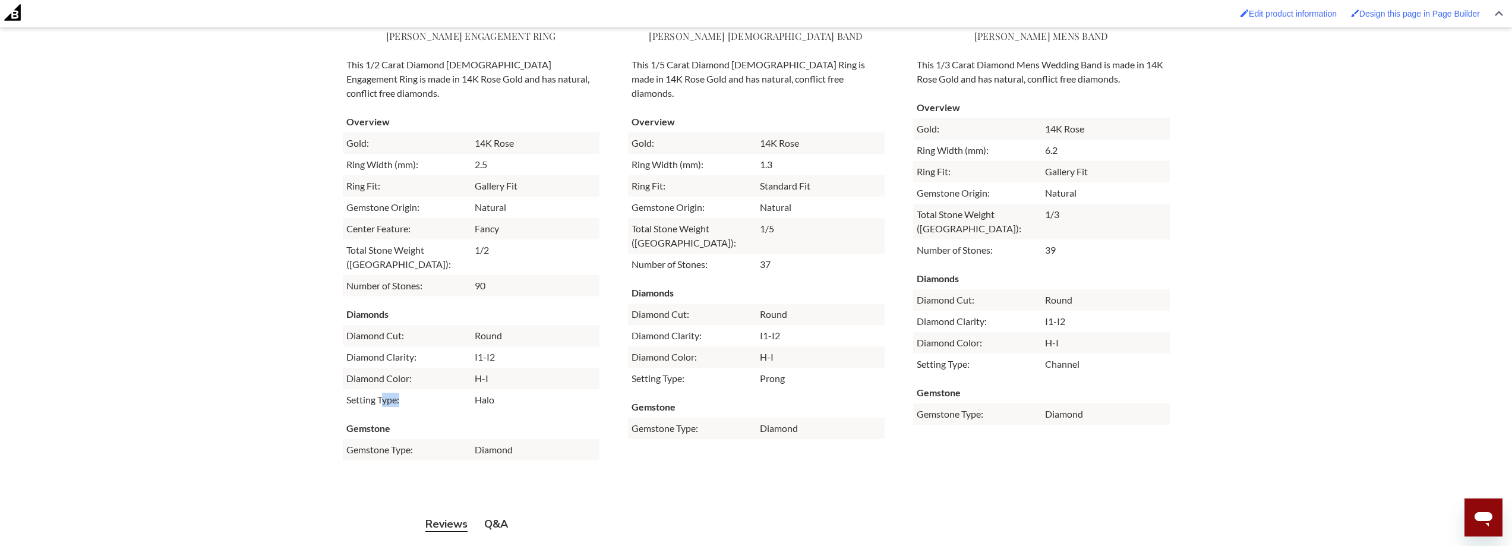
drag, startPoint x: 411, startPoint y: 379, endPoint x: 384, endPoint y: 379, distance: 26.7
click at [384, 389] on td "Setting Type:" at bounding box center [407, 399] width 128 height 21
drag, startPoint x: 395, startPoint y: 129, endPoint x: 336, endPoint y: 129, distance: 58.2
click at [368, 135] on td "Gold:" at bounding box center [407, 143] width 128 height 21
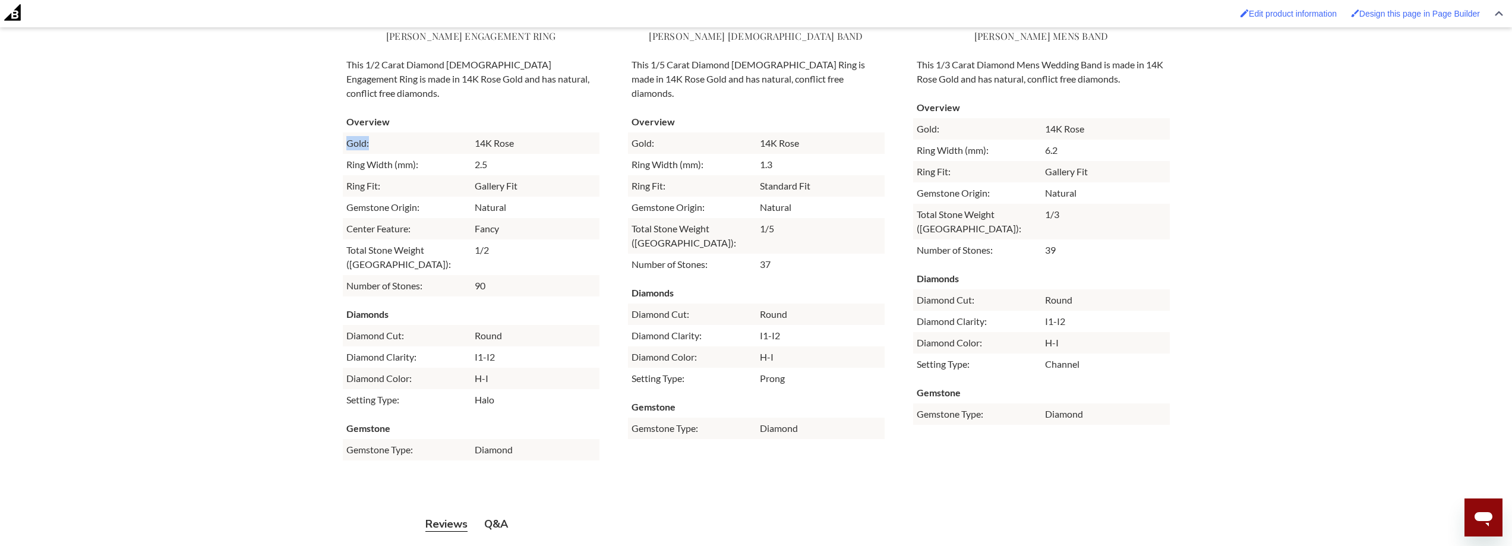
drag, startPoint x: 379, startPoint y: 130, endPoint x: 343, endPoint y: 137, distance: 36.5
click at [343, 137] on td "Gold:" at bounding box center [407, 143] width 128 height 21
click at [481, 134] on td "14K Rose" at bounding box center [535, 143] width 128 height 21
drag, startPoint x: 478, startPoint y: 133, endPoint x: 551, endPoint y: 131, distance: 72.5
click at [551, 133] on td "14K Rose" at bounding box center [535, 143] width 128 height 21
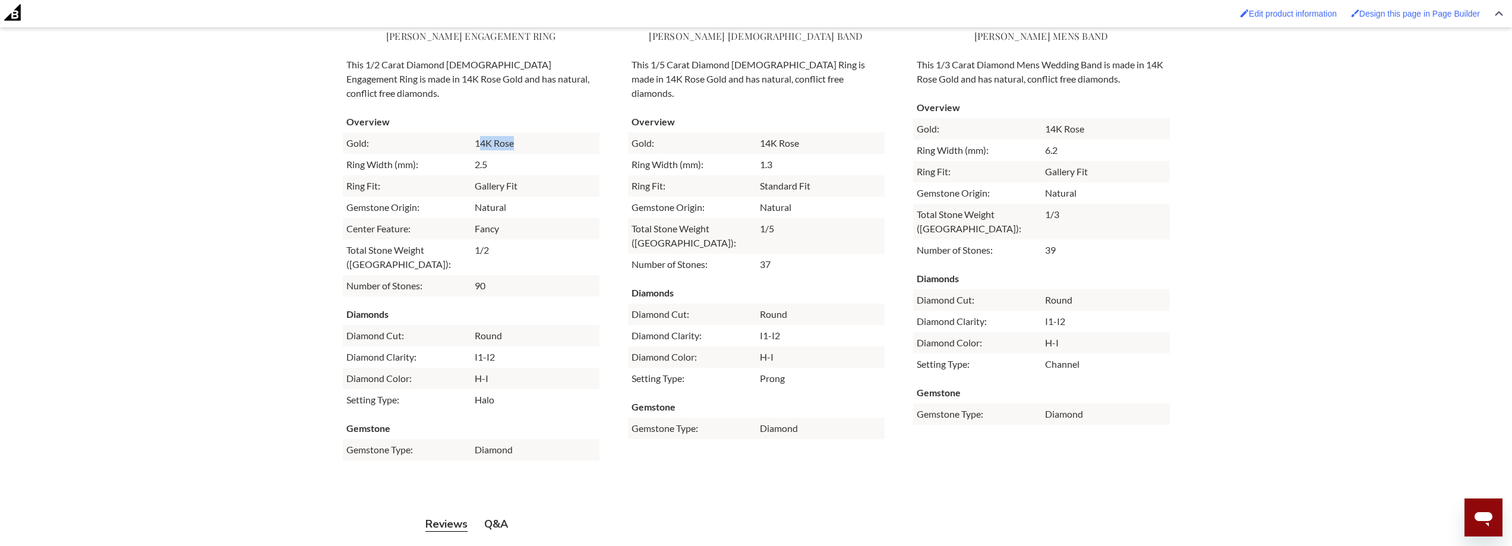
click at [551, 133] on td "14K Rose" at bounding box center [535, 143] width 128 height 21
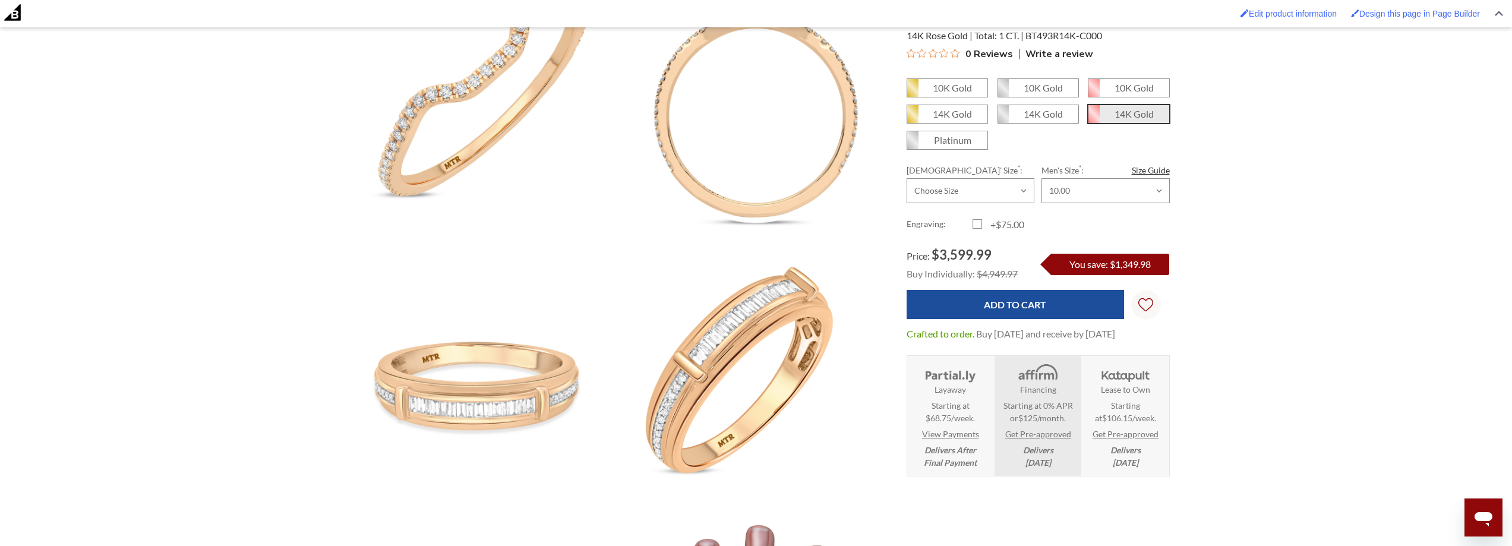
scroll to position [0, 0]
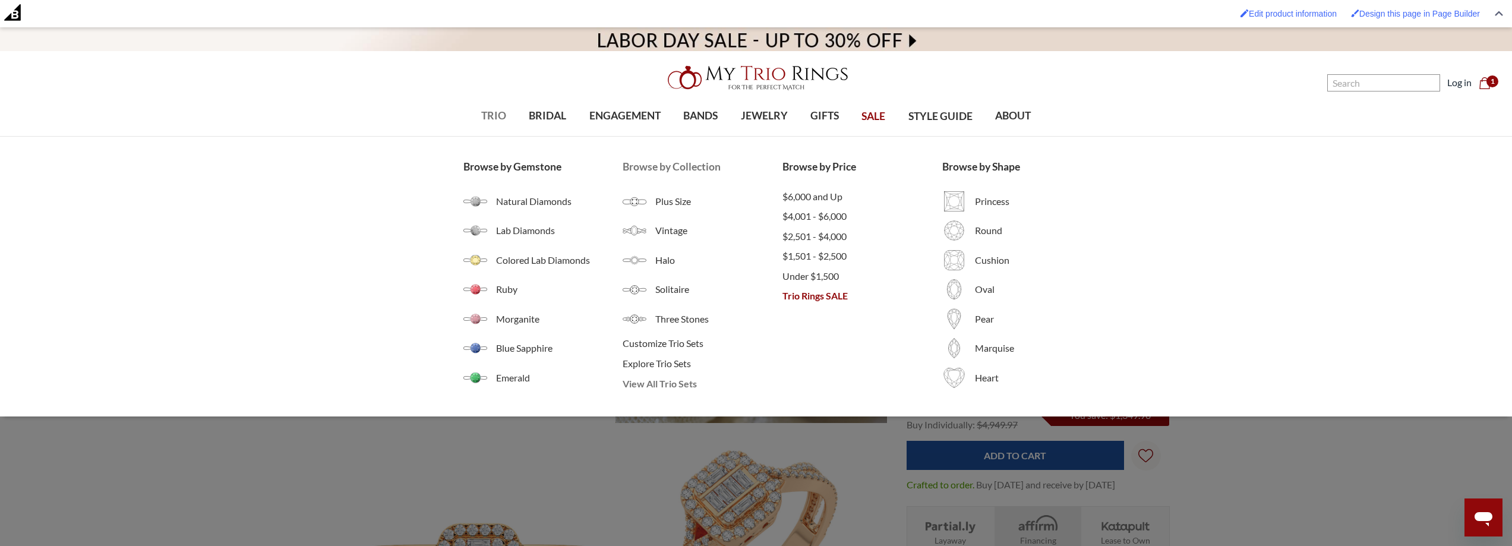
click at [669, 386] on span "View All Trio Sets" at bounding box center [703, 384] width 160 height 14
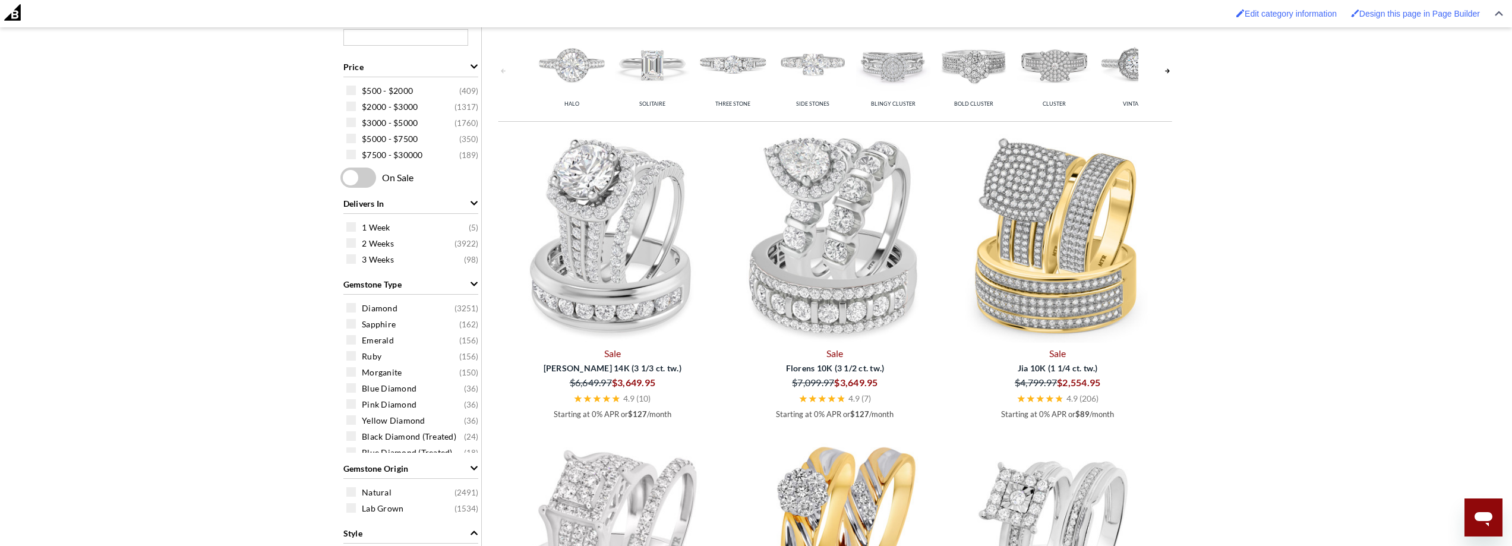
click at [1159, 72] on div "Halo Solitaire Three Stone Side Stones Blingy Cluster Bold Cluster Cluster Vint…" at bounding box center [836, 71] width 674 height 94
click at [1166, 68] on link at bounding box center [1168, 71] width 10 height 94
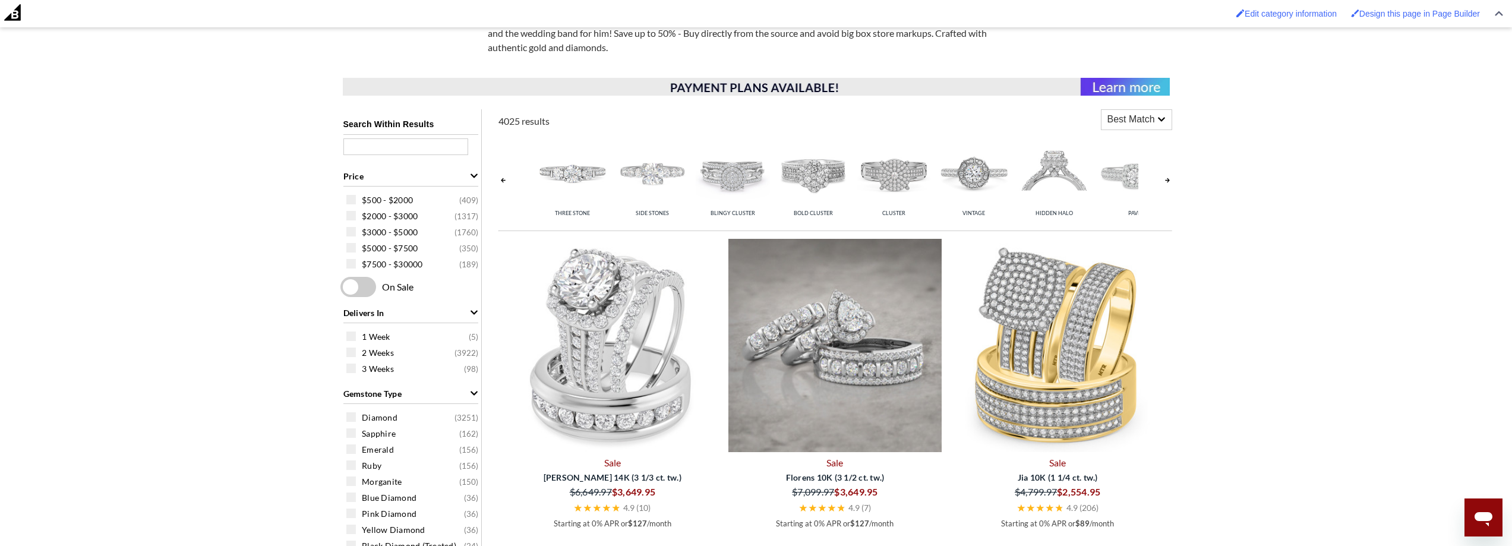
scroll to position [234, 0]
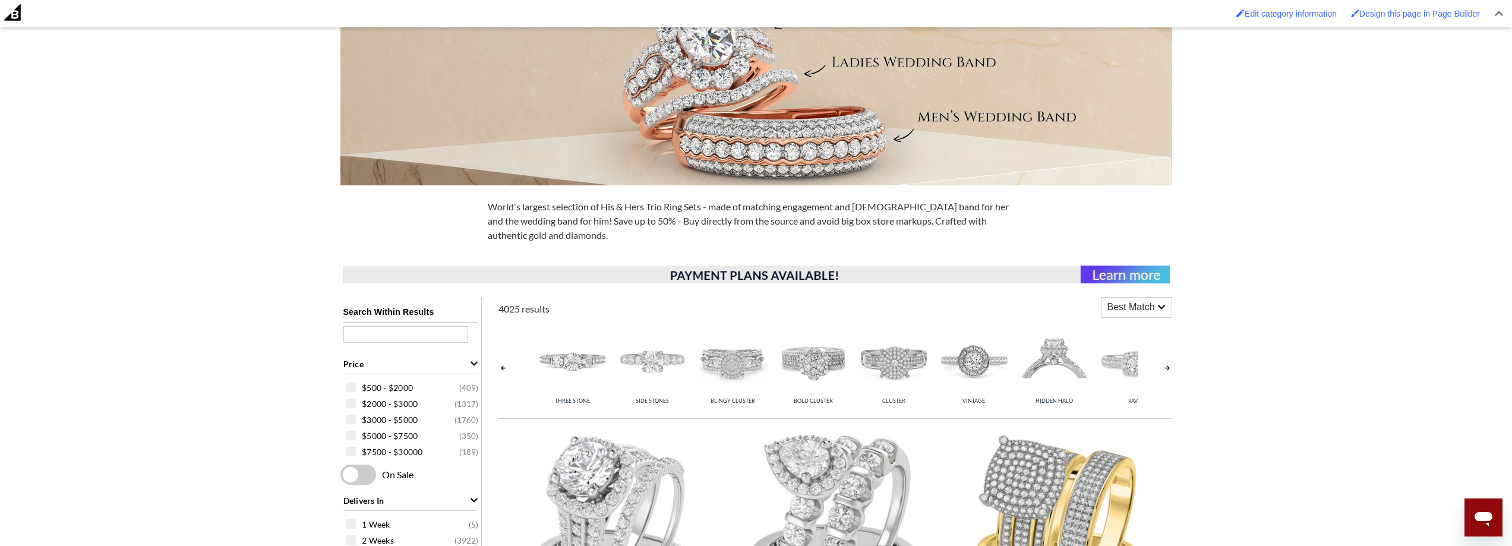
click at [563, 351] on img at bounding box center [572, 361] width 74 height 74
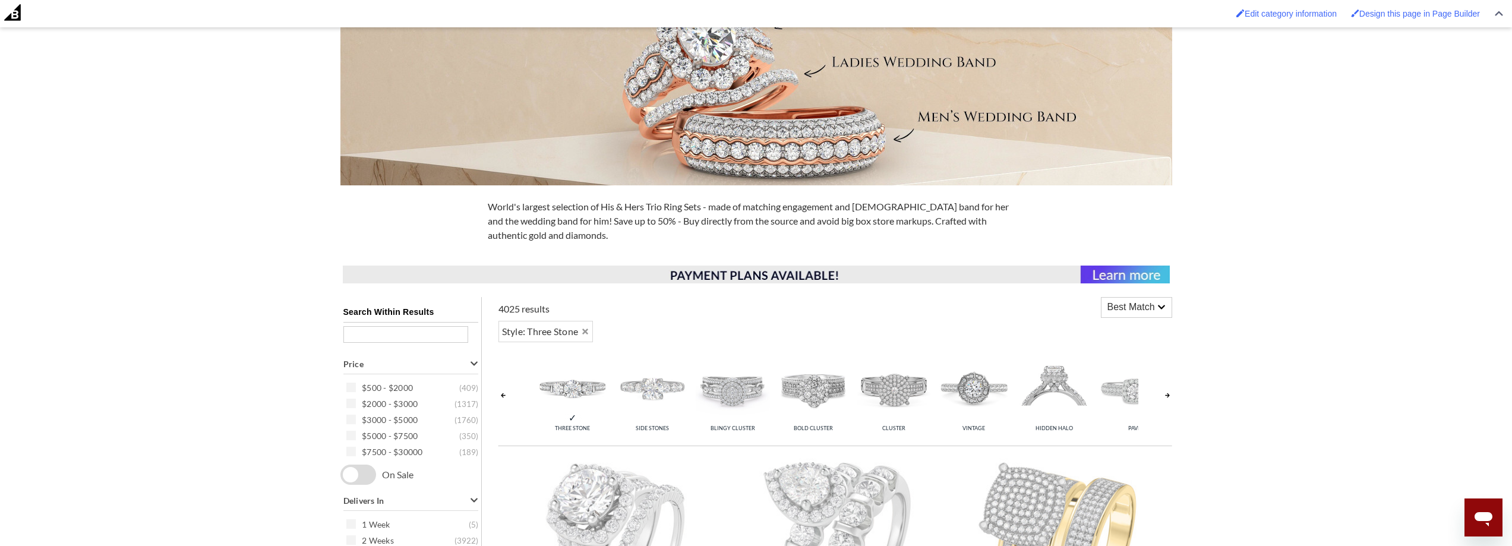
click at [740, 379] on img at bounding box center [733, 388] width 74 height 74
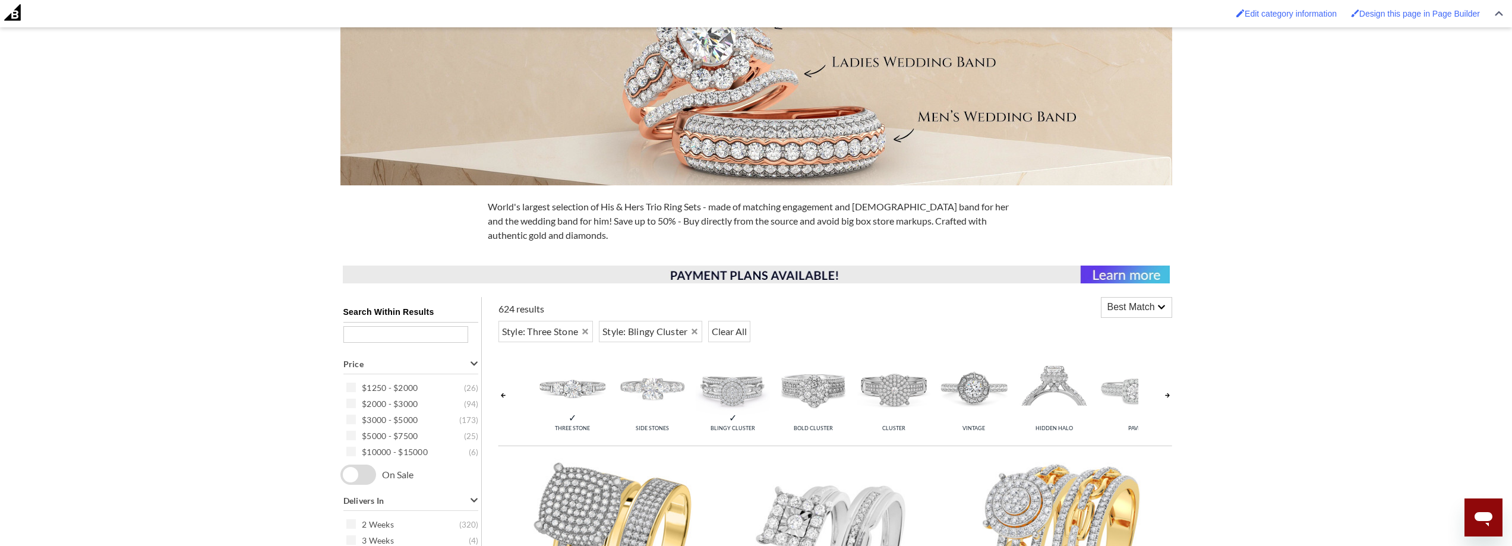
click at [593, 405] on img at bounding box center [572, 388] width 74 height 74
click at [717, 402] on img at bounding box center [733, 388] width 74 height 74
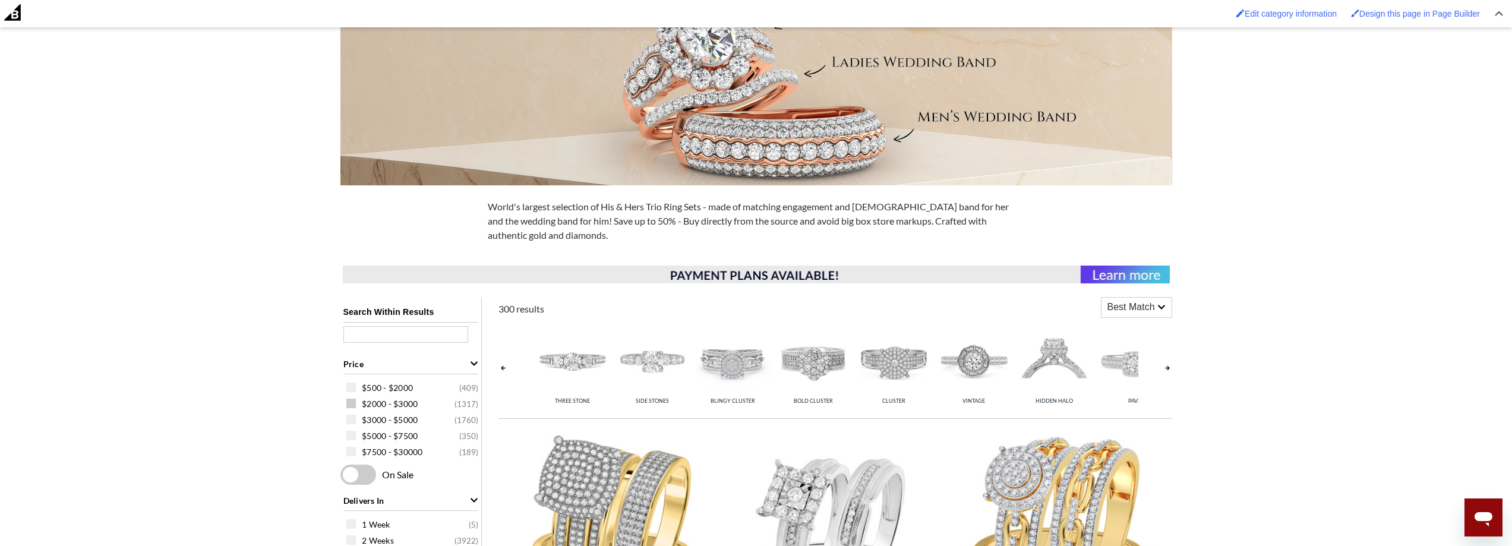
scroll to position [472, 0]
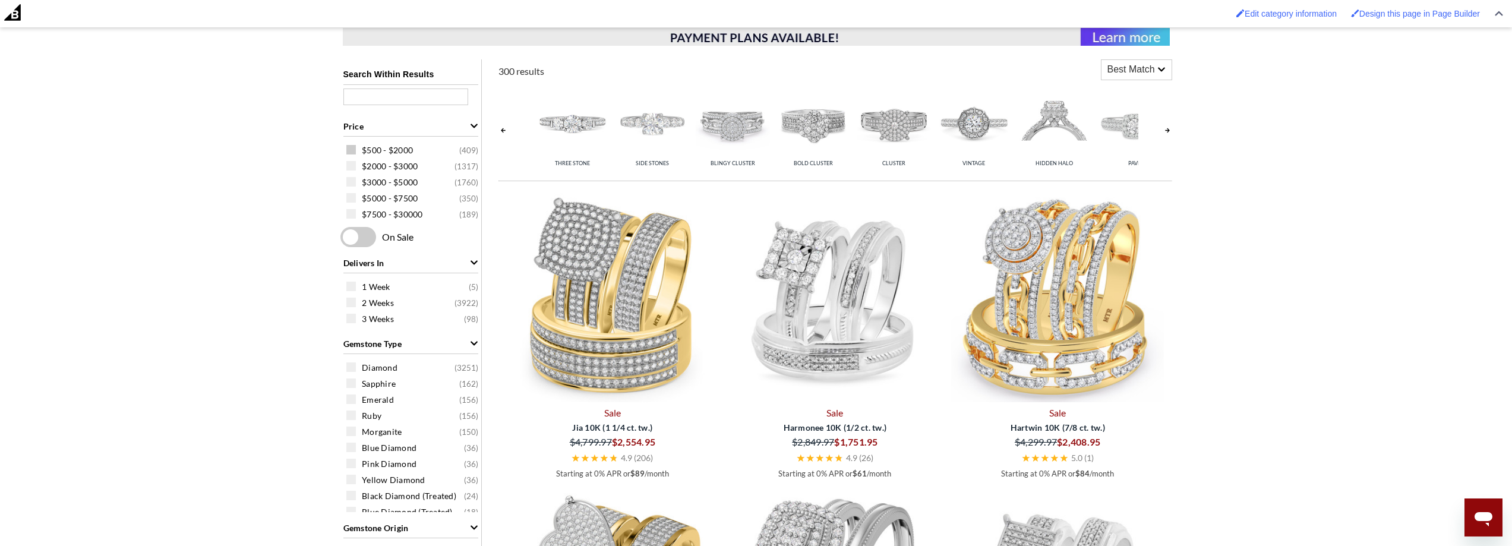
click at [353, 152] on span at bounding box center [351, 150] width 10 height 10
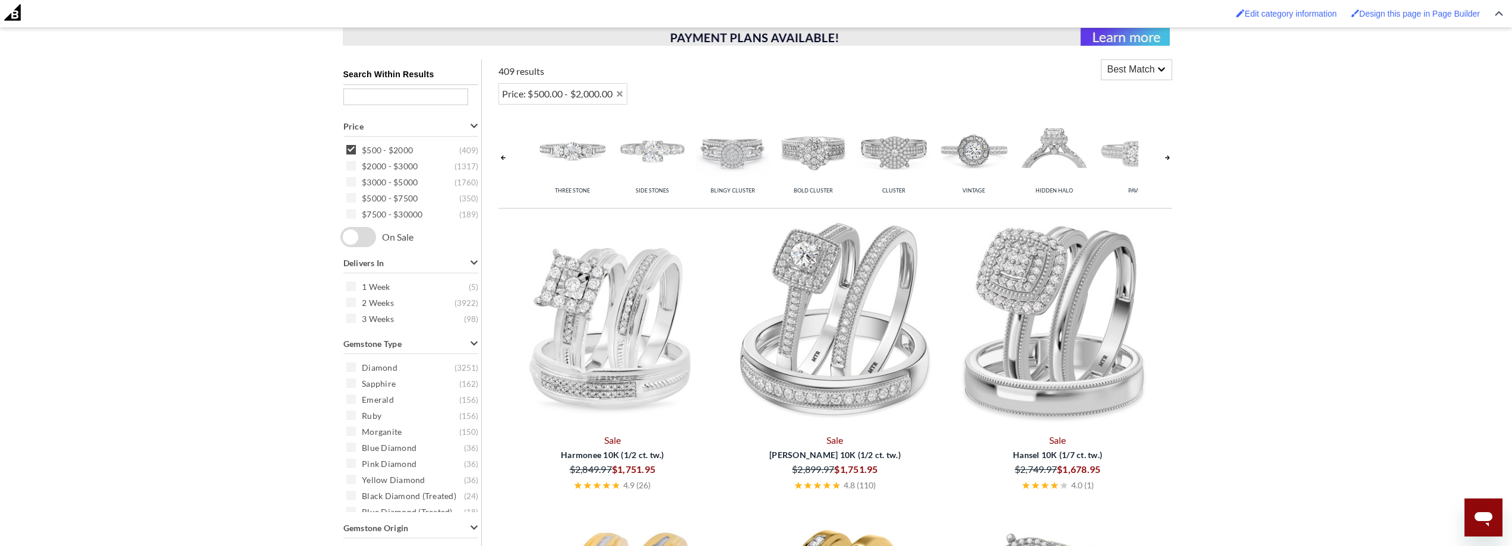
click at [352, 148] on span at bounding box center [351, 150] width 10 height 10
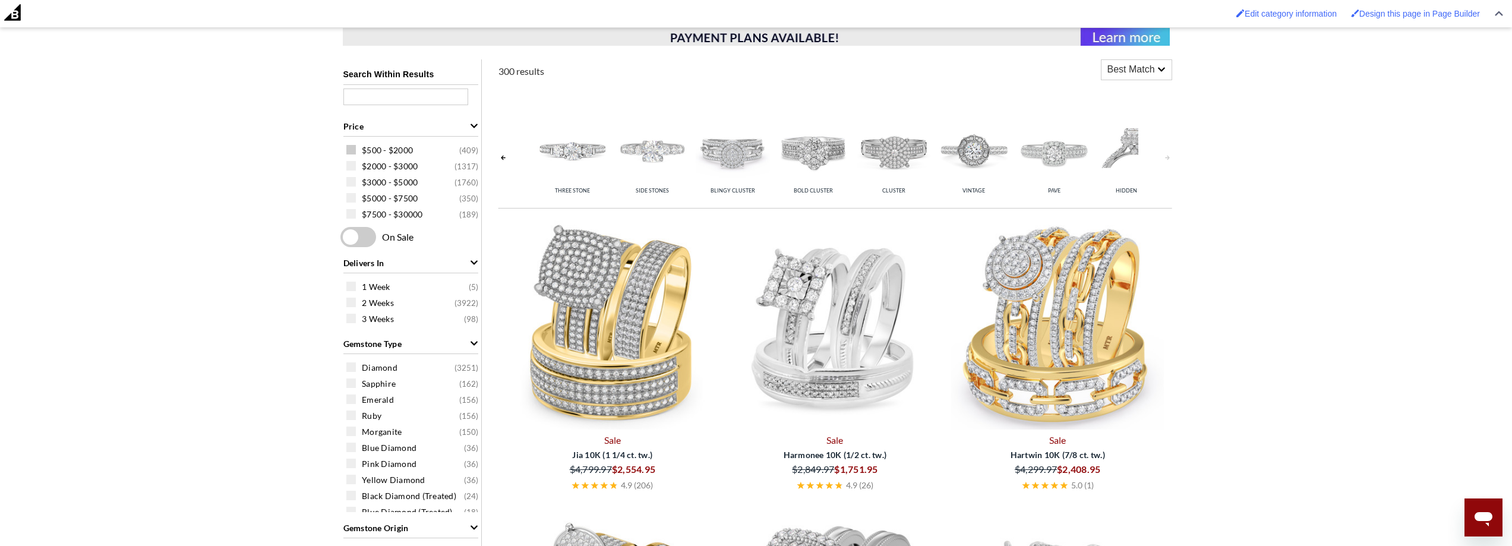
scroll to position [0, 116]
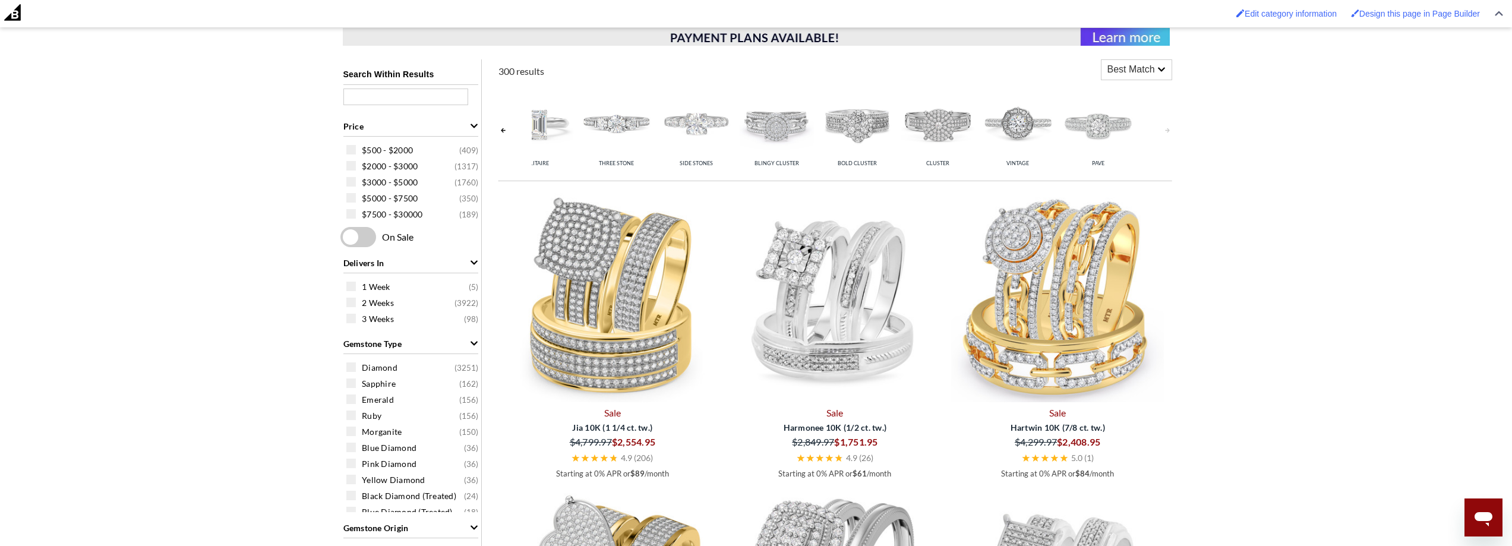
click at [745, 130] on img at bounding box center [777, 123] width 74 height 74
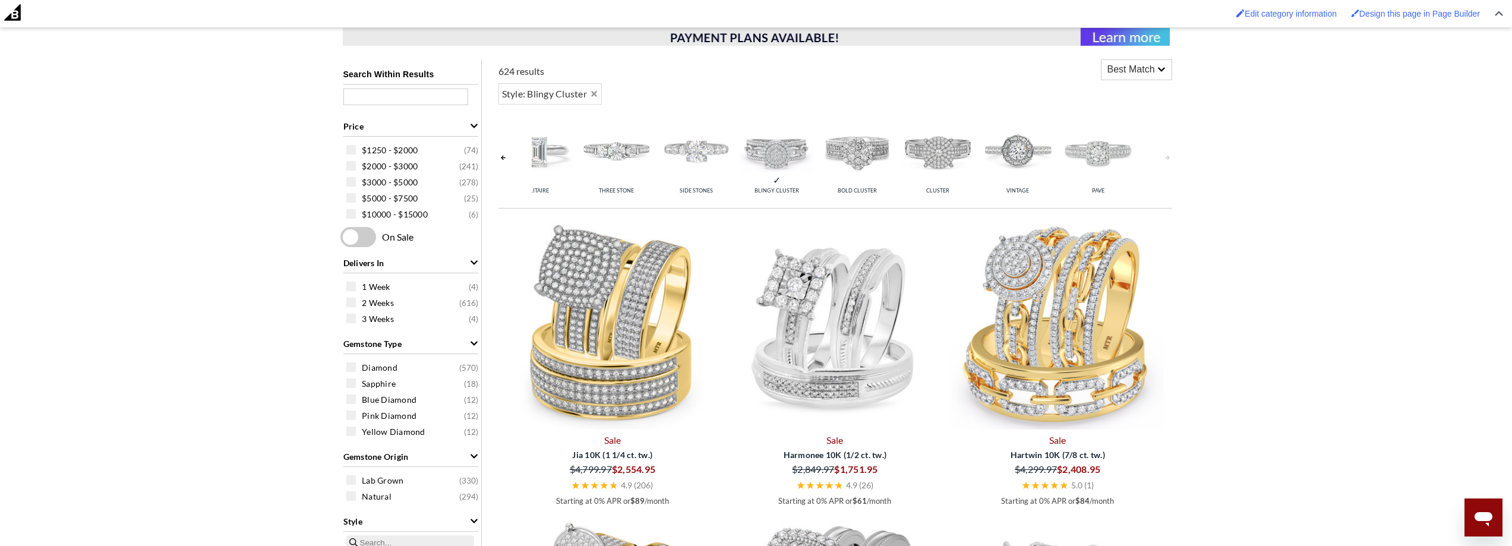
click at [846, 159] on img at bounding box center [857, 151] width 74 height 74
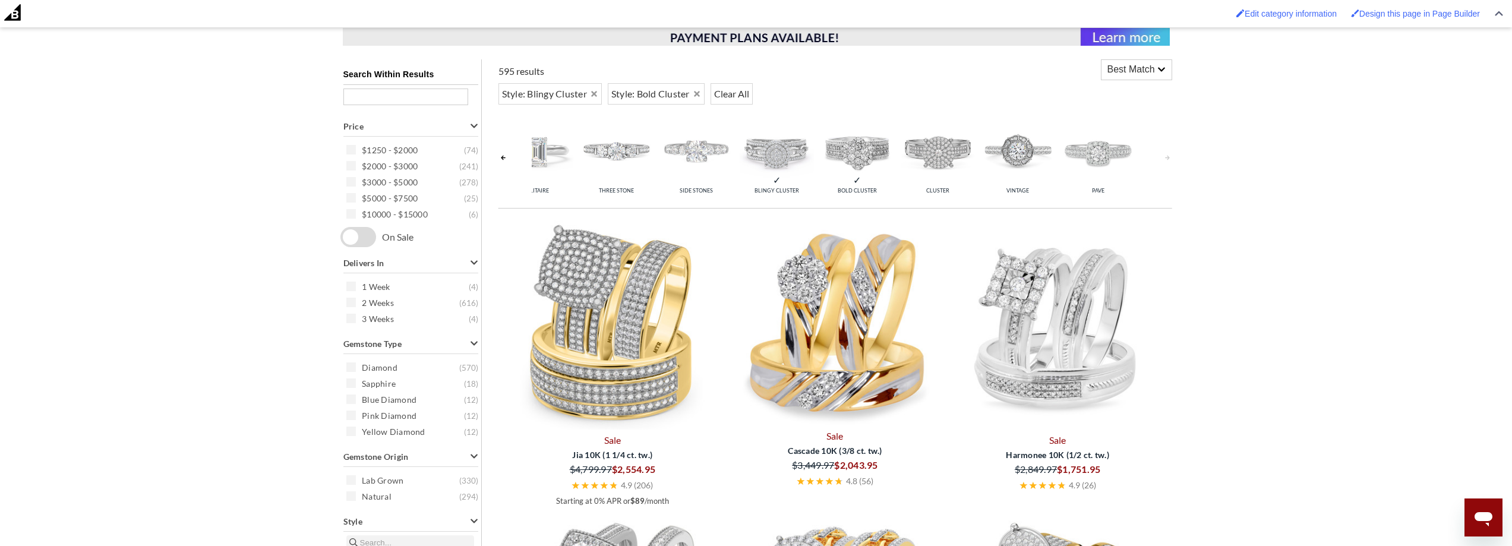
click at [790, 146] on img at bounding box center [777, 151] width 74 height 74
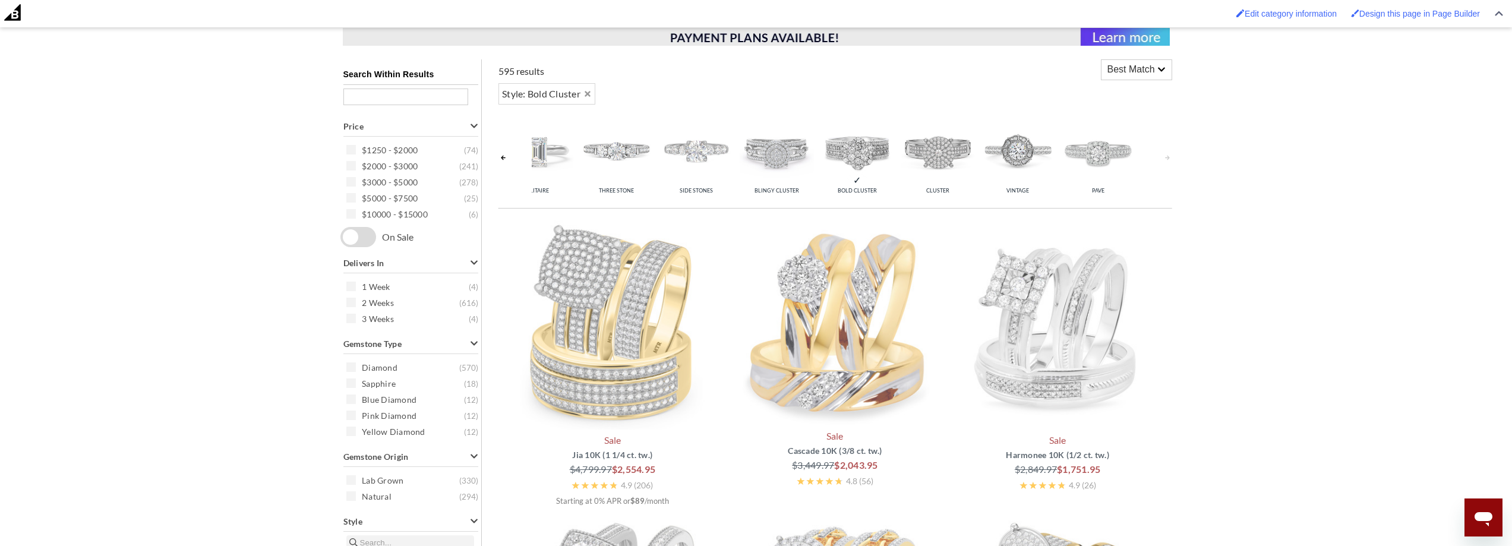
click at [871, 155] on img at bounding box center [857, 151] width 74 height 74
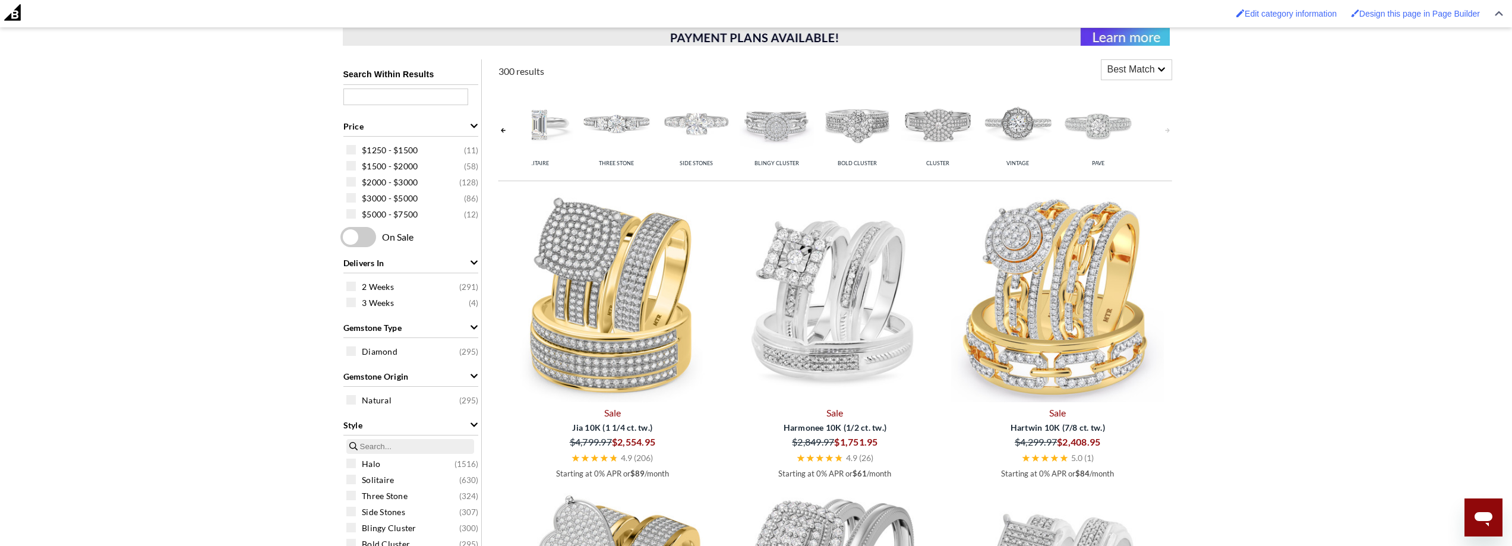
click at [502, 128] on link at bounding box center [504, 130] width 10 height 94
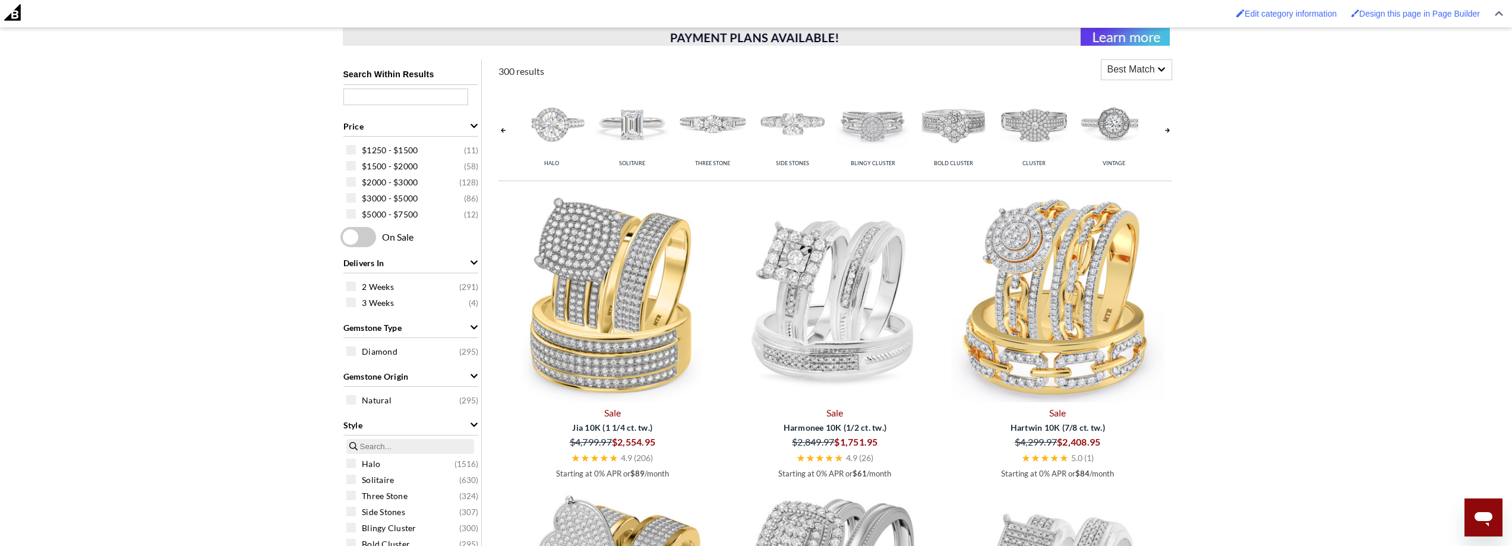
click at [502, 128] on link at bounding box center [504, 130] width 10 height 94
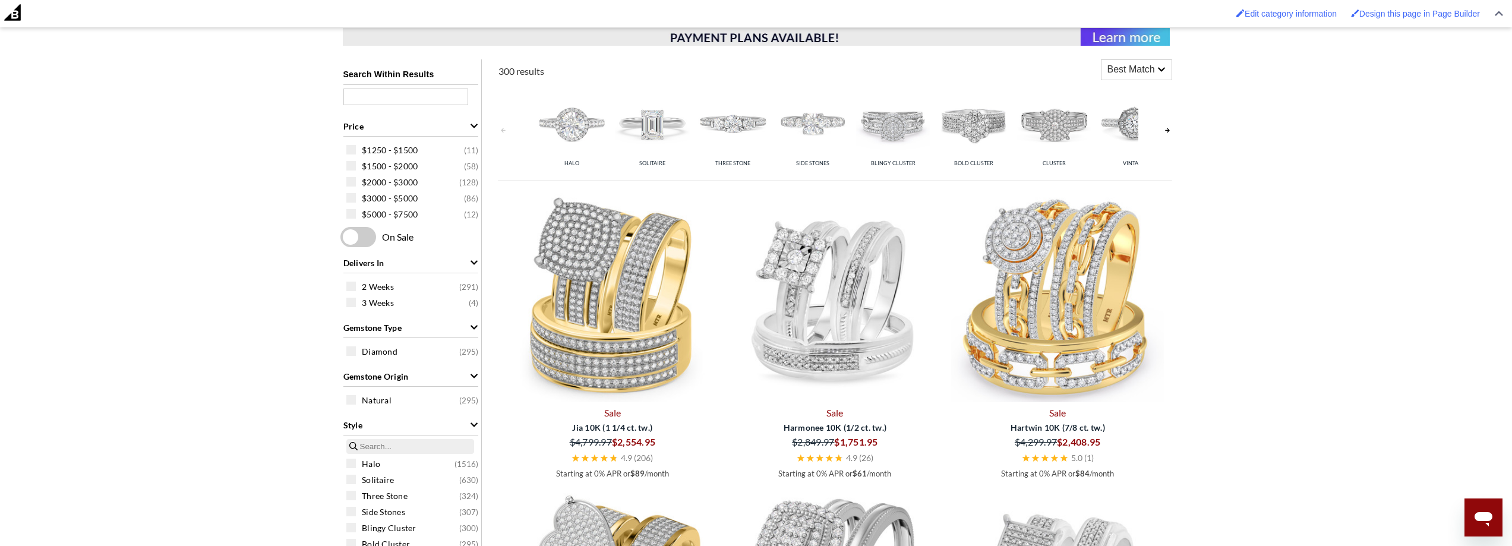
click at [502, 128] on link at bounding box center [504, 130] width 10 height 94
click at [1170, 128] on link at bounding box center [1168, 130] width 10 height 94
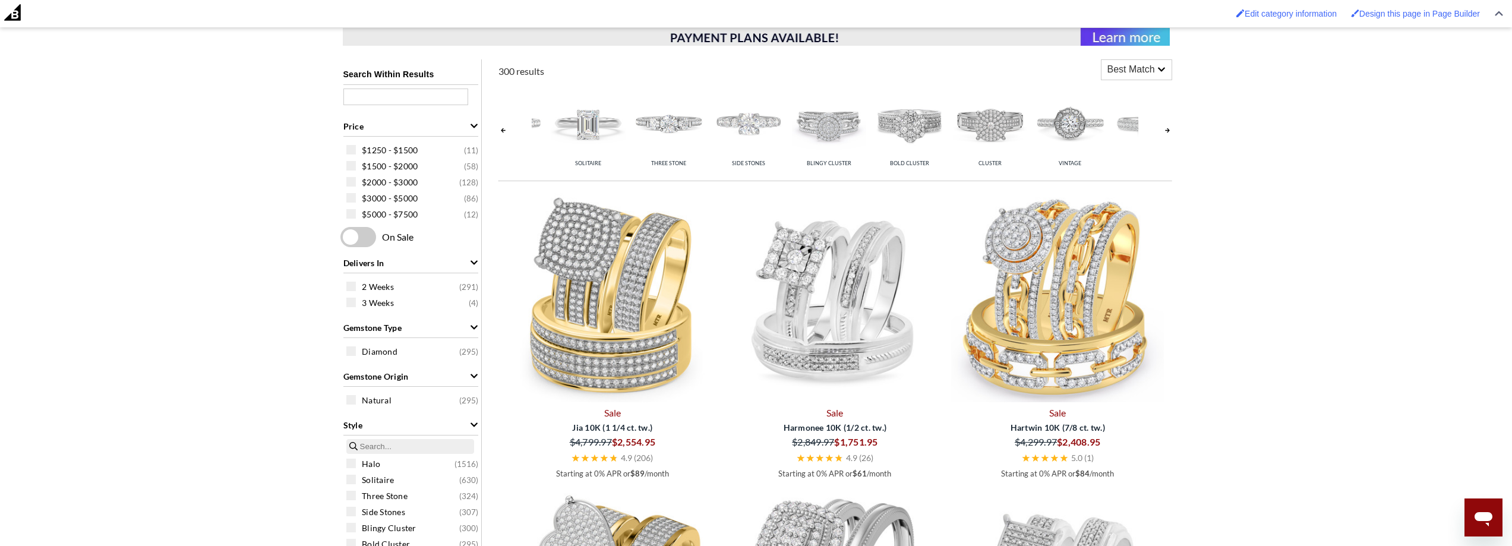
click at [1170, 128] on link at bounding box center [1168, 130] width 10 height 94
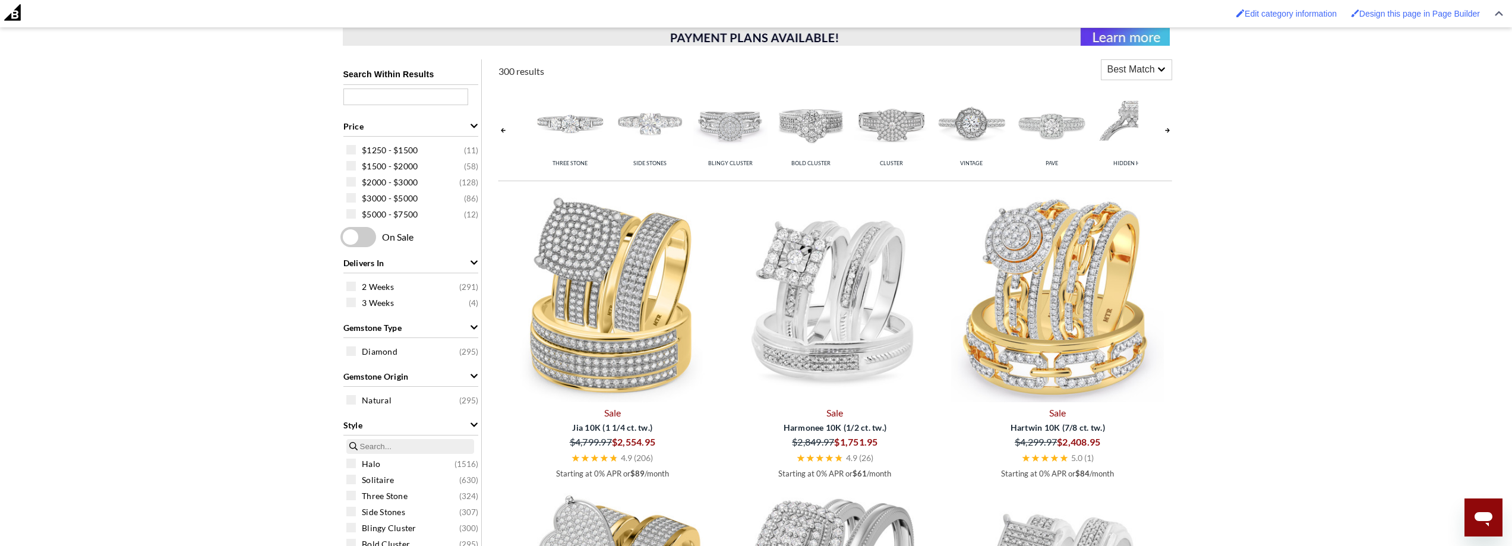
click at [1170, 128] on link at bounding box center [1168, 130] width 10 height 94
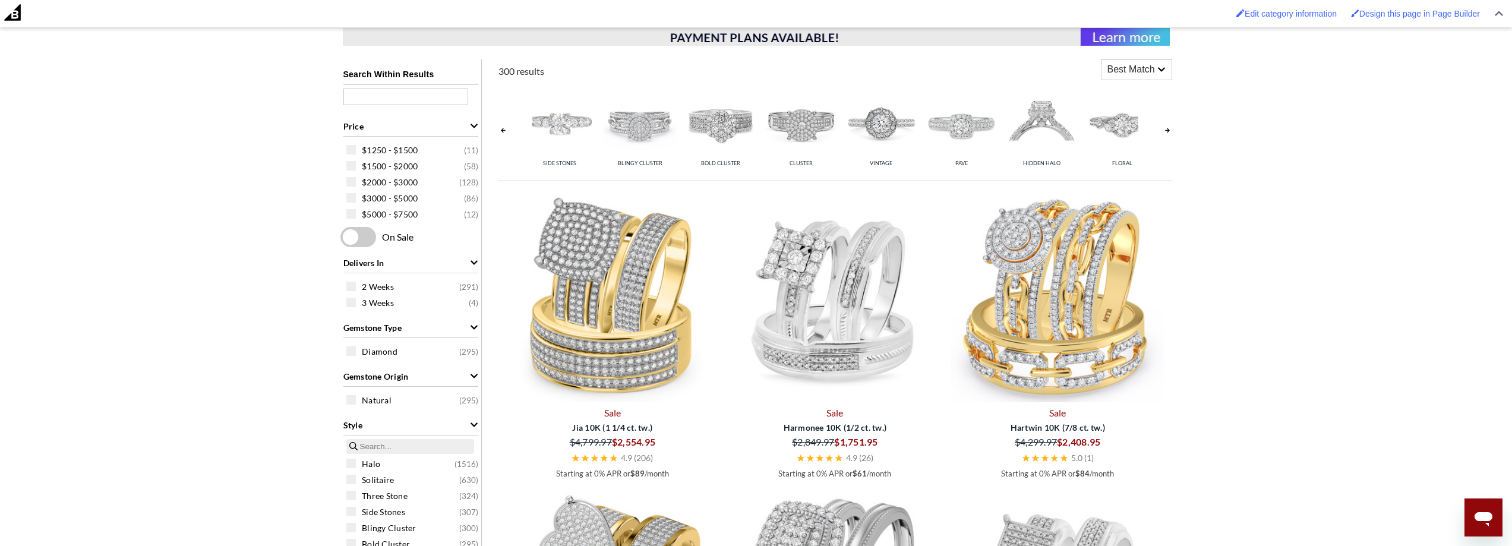
click at [1170, 128] on link at bounding box center [1168, 130] width 10 height 94
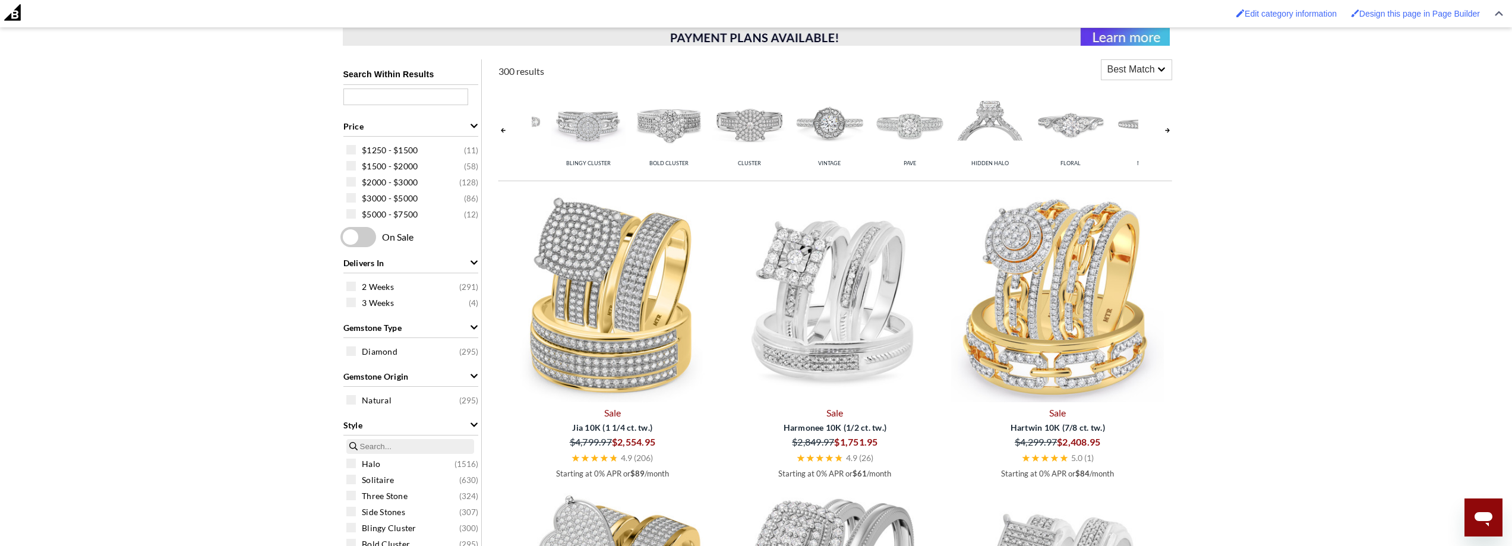
click at [1170, 128] on link at bounding box center [1168, 130] width 10 height 94
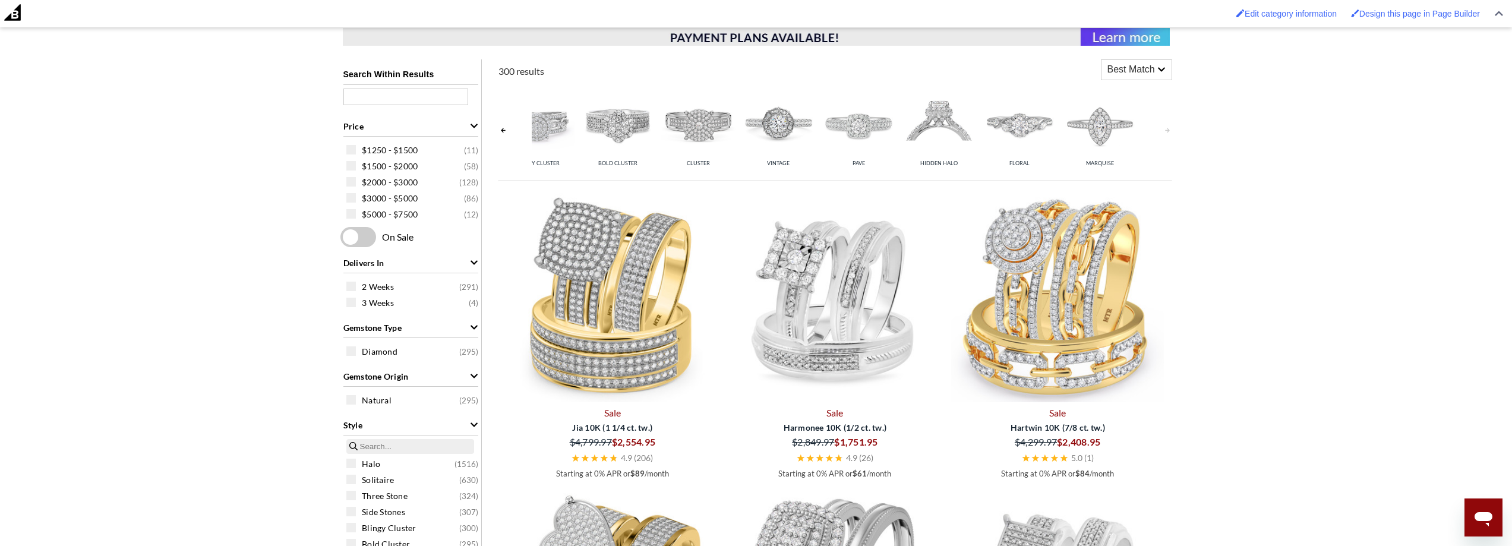
scroll to position [0, 358]
click at [503, 128] on link at bounding box center [504, 130] width 10 height 94
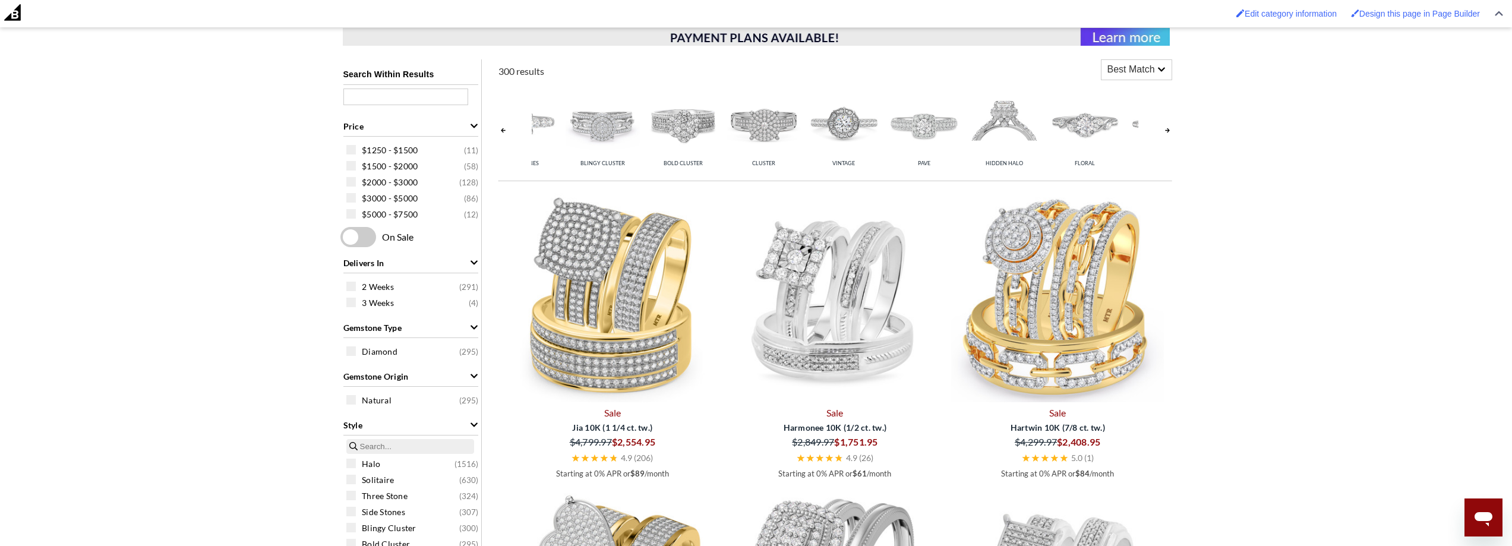
click at [503, 128] on link at bounding box center [504, 130] width 10 height 94
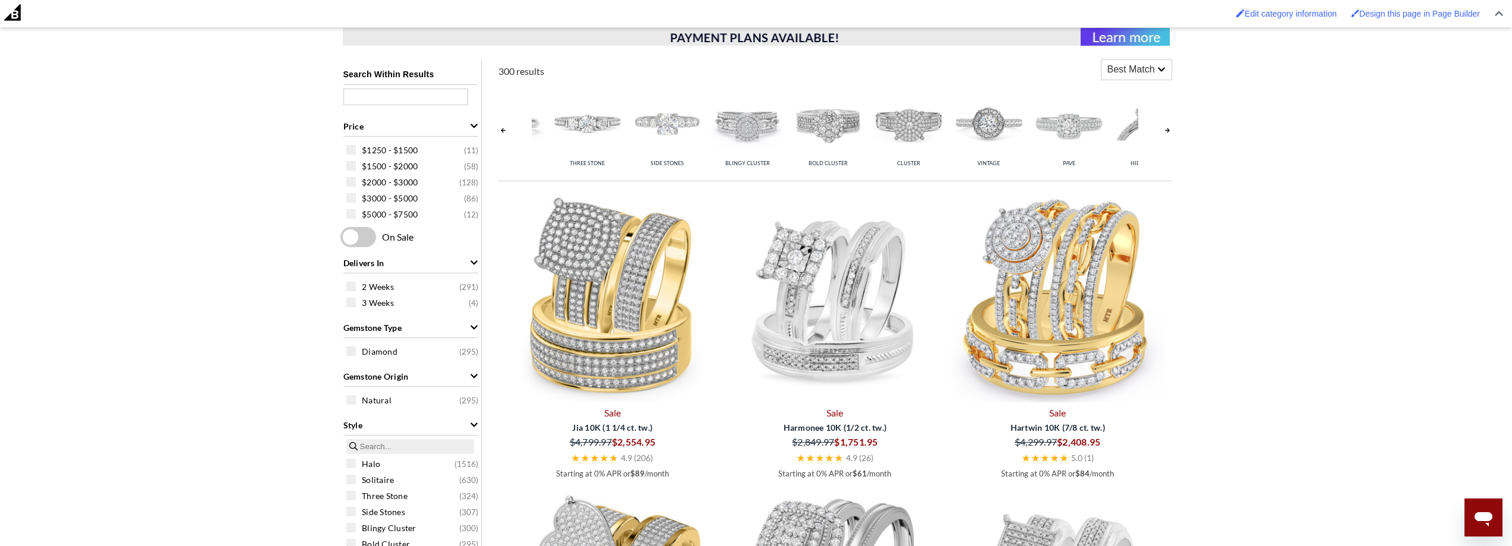
click at [503, 128] on link at bounding box center [504, 130] width 10 height 94
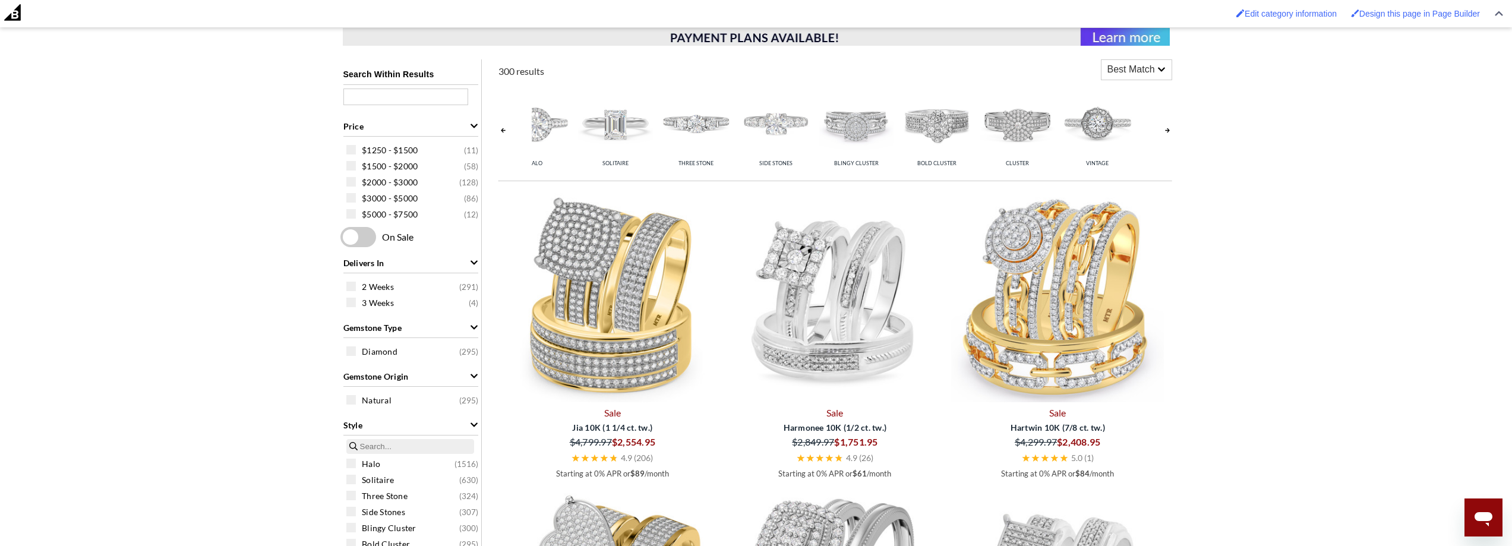
click at [503, 129] on link at bounding box center [504, 130] width 10 height 94
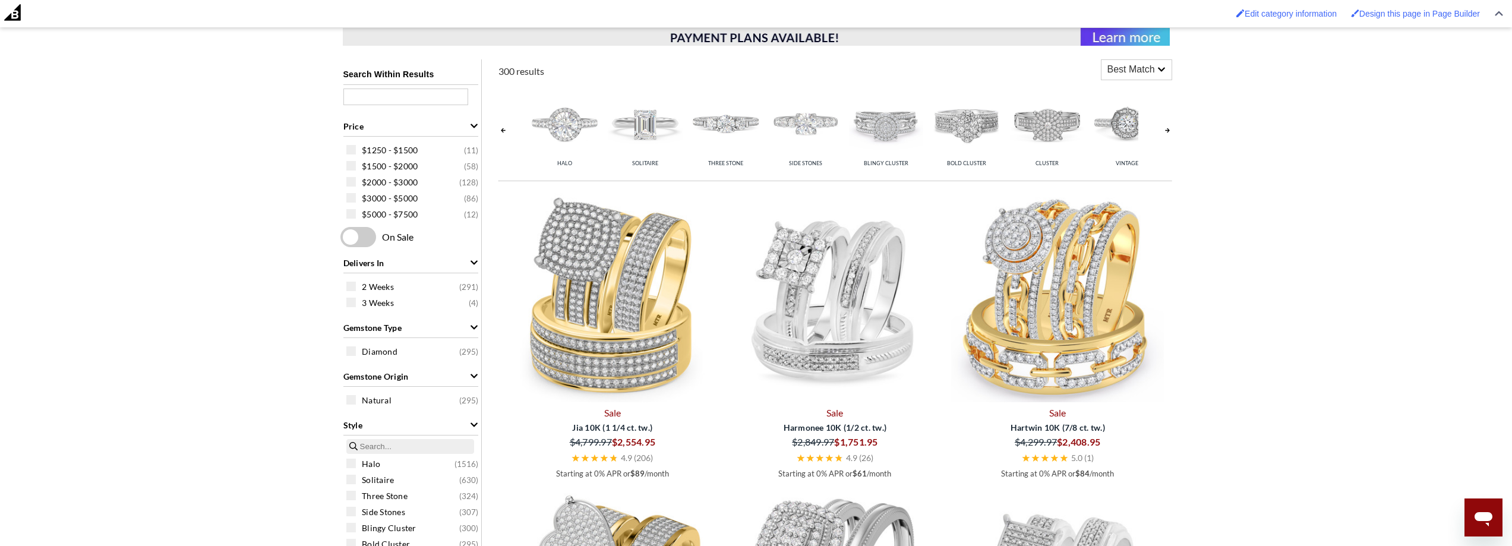
scroll to position [0, 0]
